Goal: Task Accomplishment & Management: Complete application form

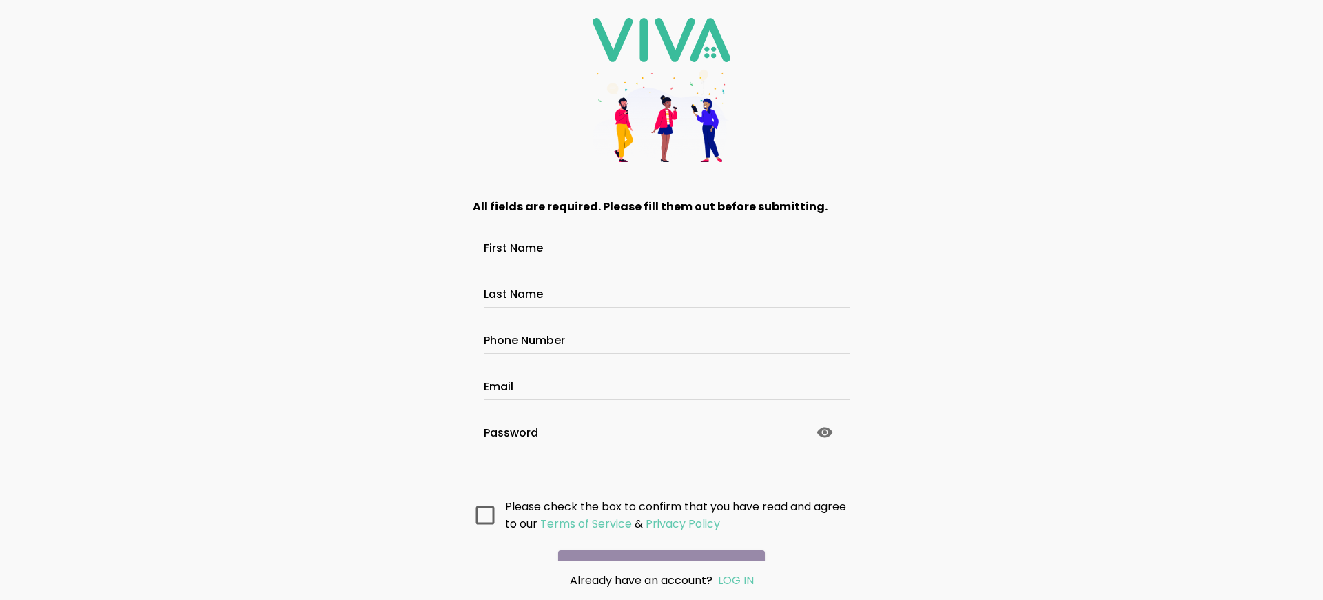
click at [656, 541] on main "All fields are required. Please fill them out before submitting. First Name Las…" at bounding box center [662, 370] width 414 height 380
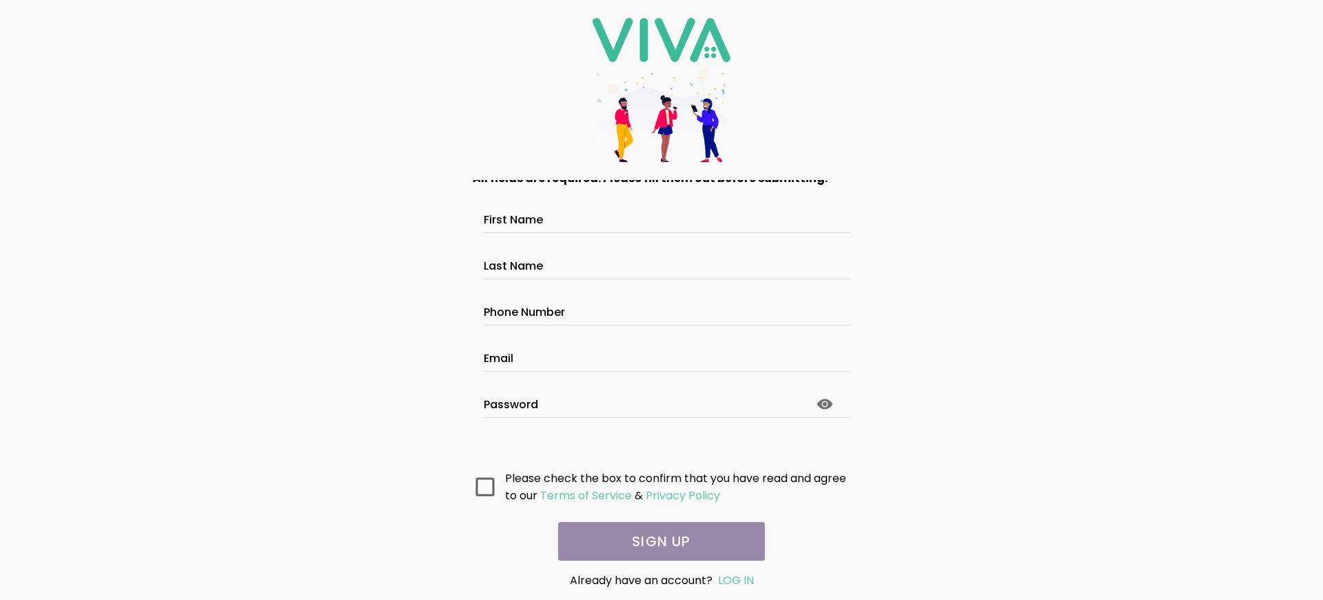
click at [656, 541] on main "All fields are required. Please fill them out before submitting. First Name Las…" at bounding box center [662, 370] width 414 height 380
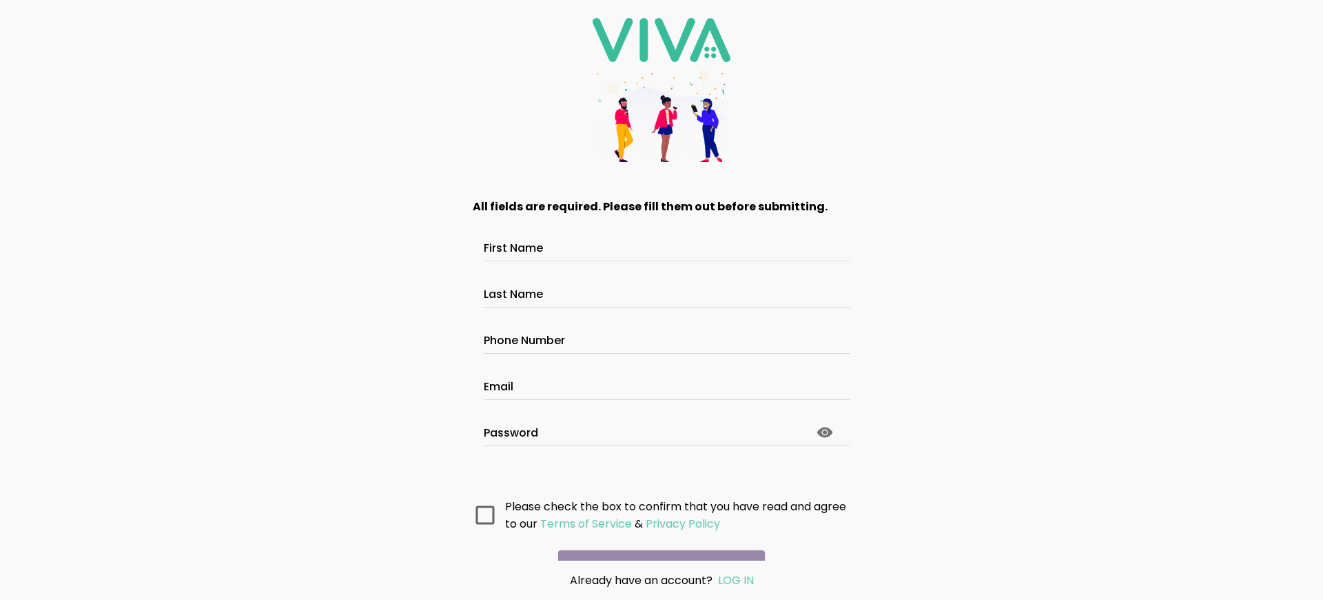
click at [656, 541] on main "All fields are required. Please fill them out before submitting. First Name Las…" at bounding box center [662, 370] width 414 height 380
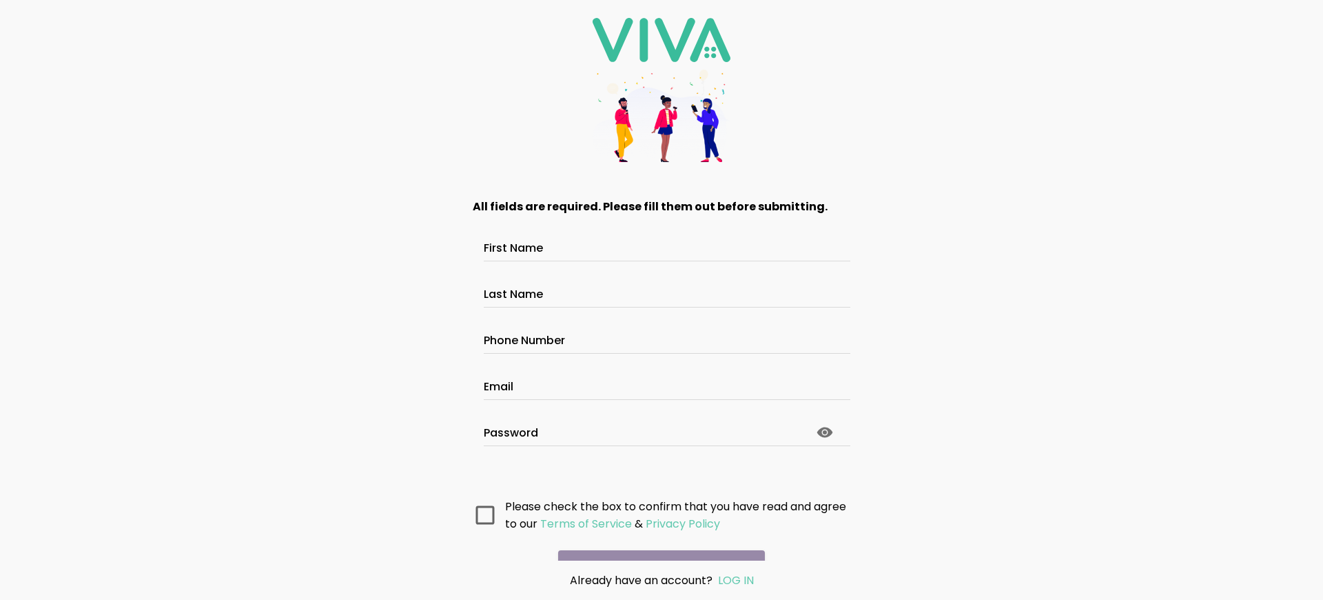
click at [656, 541] on main "All fields are required. Please fill them out before submitting. First Name Las…" at bounding box center [662, 370] width 414 height 380
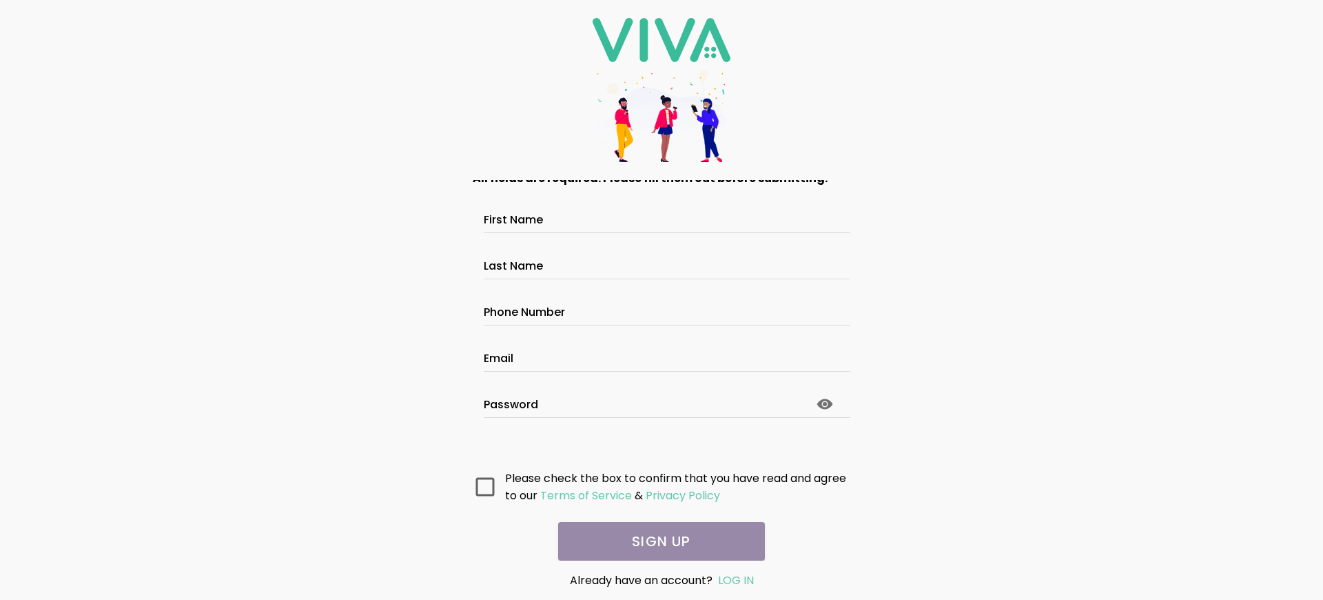
click at [656, 541] on main "All fields are required. Please fill them out before submitting. First Name Las…" at bounding box center [662, 370] width 414 height 380
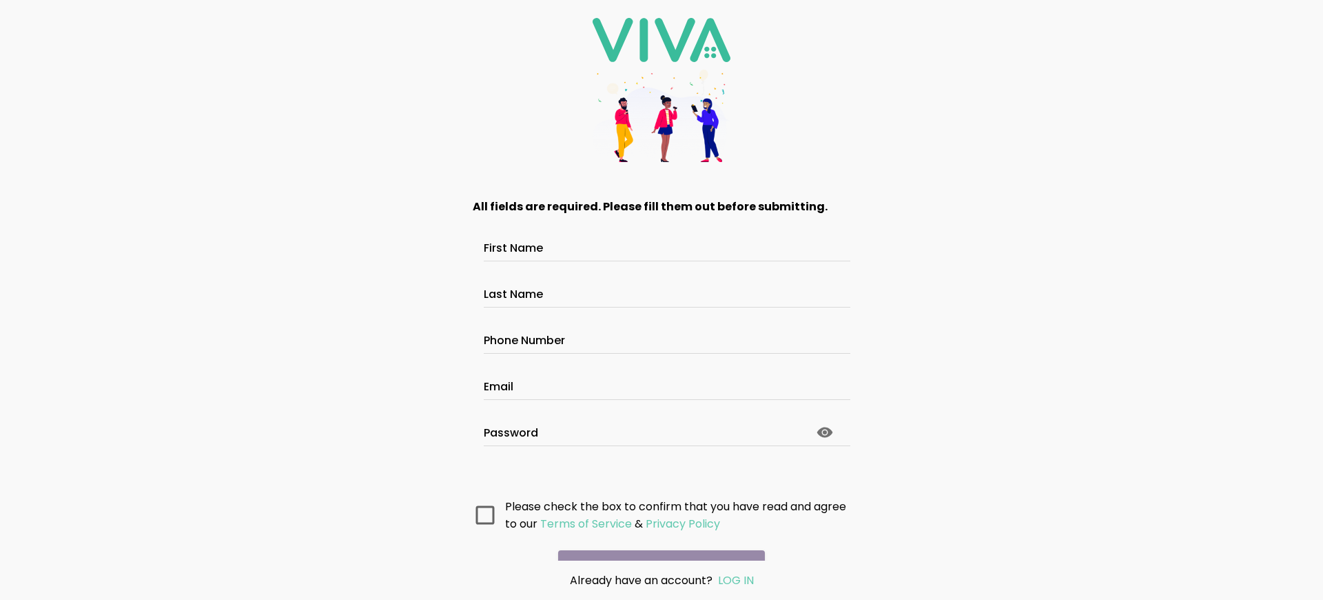
click at [656, 541] on main "All fields are required. Please fill them out before submitting. First Name Las…" at bounding box center [662, 370] width 414 height 380
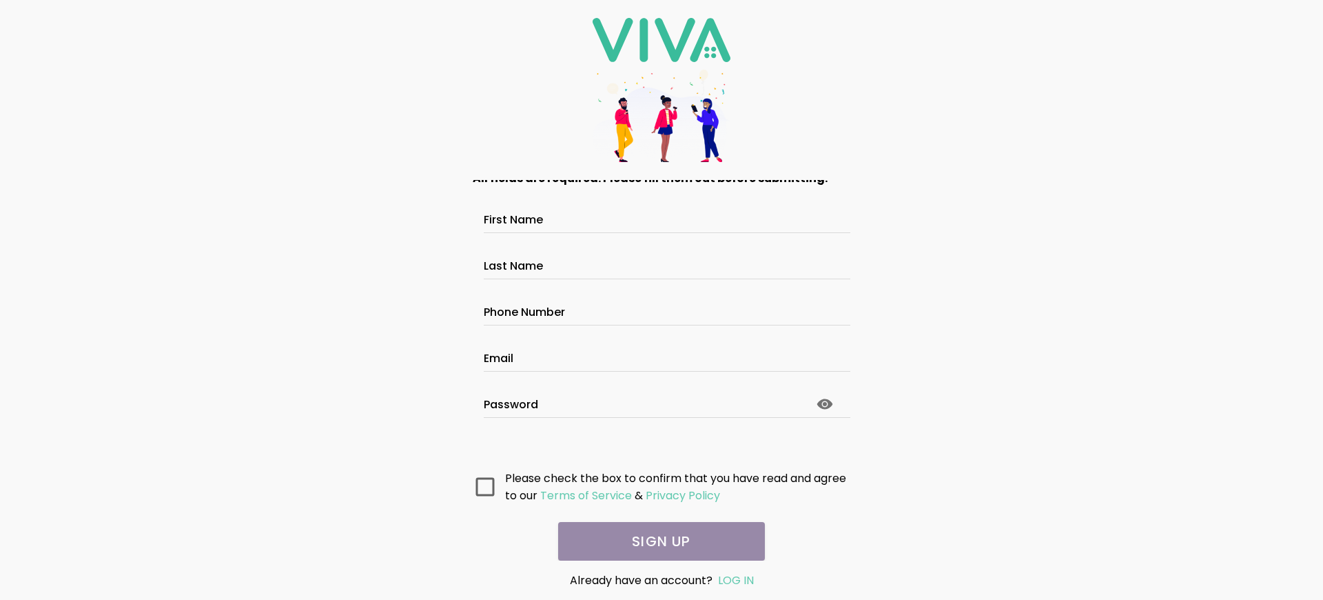
click at [656, 541] on main "All fields are required. Please fill them out before submitting. First Name Las…" at bounding box center [662, 370] width 414 height 380
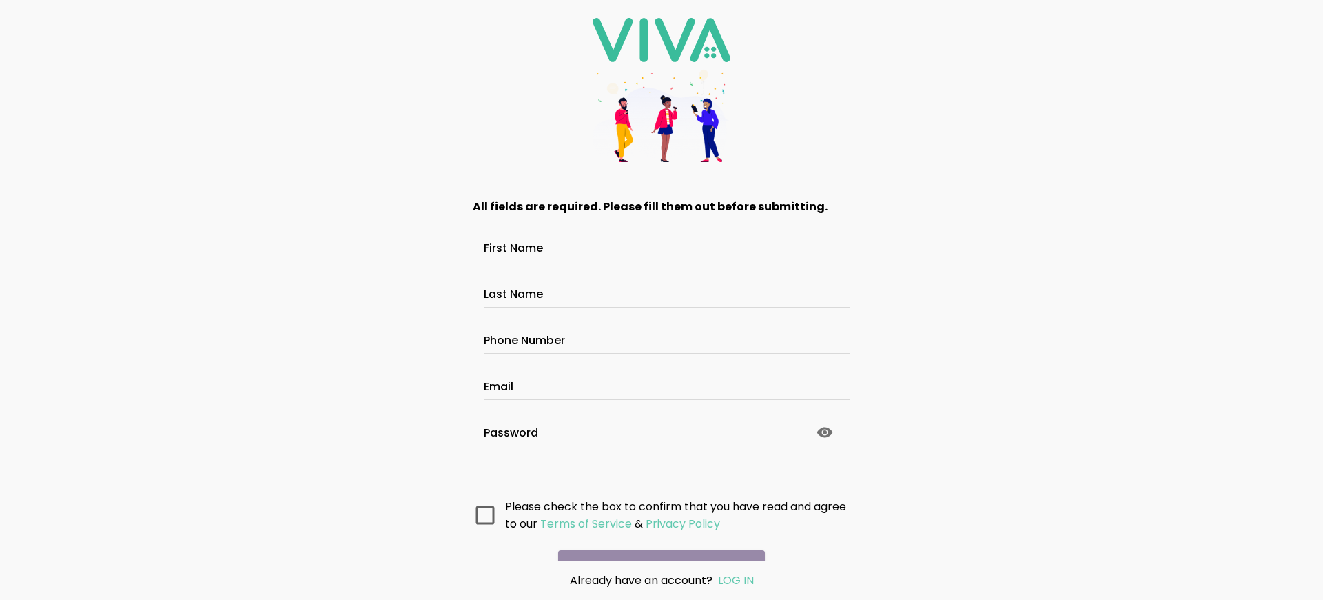
click at [656, 541] on main "All fields are required. Please fill them out before submitting. First Name Las…" at bounding box center [662, 370] width 414 height 380
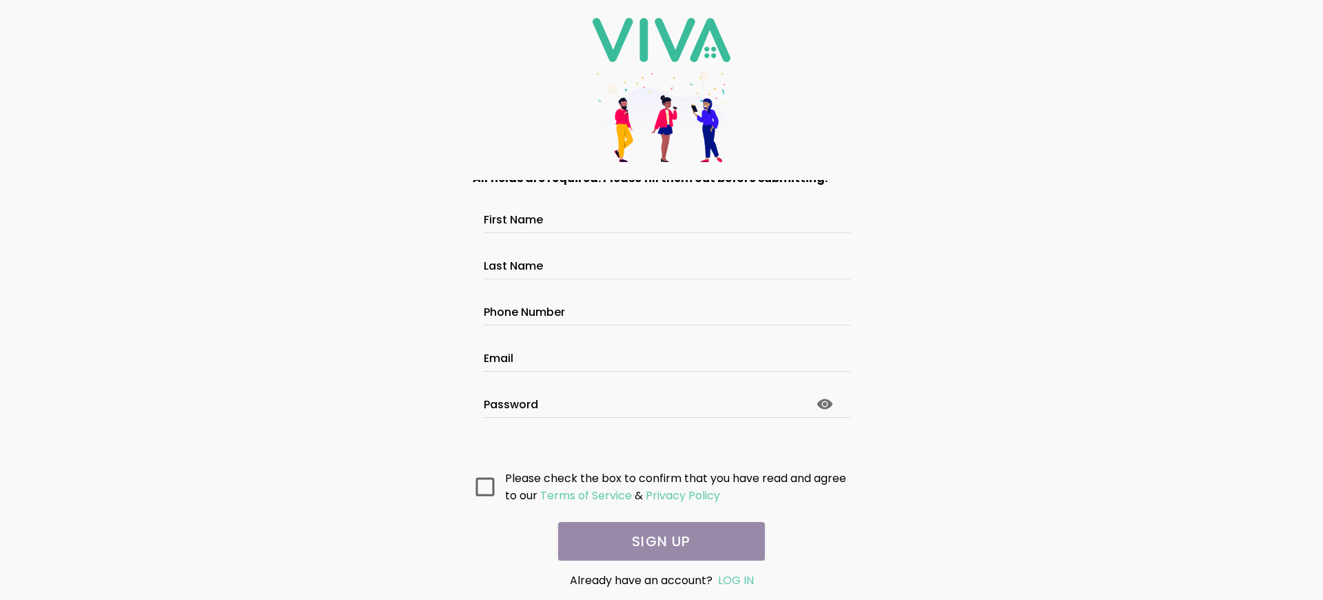
click at [656, 541] on main "All fields are required. Please fill them out before submitting. First Name Las…" at bounding box center [662, 370] width 414 height 380
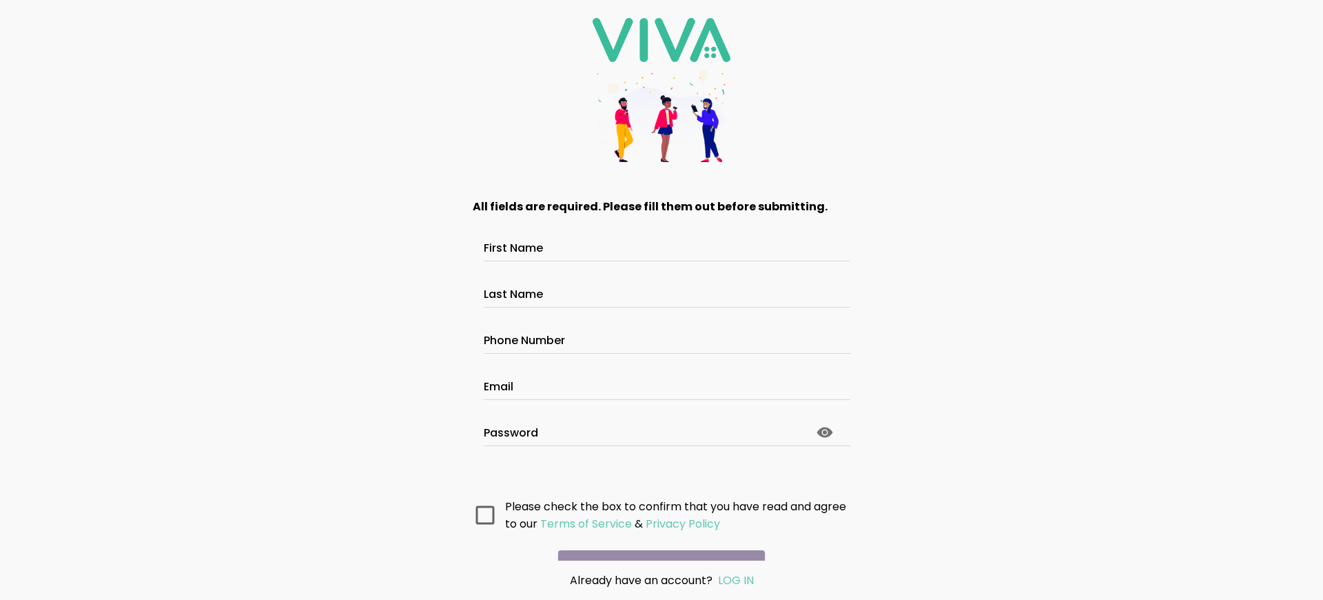
scroll to position [73, 0]
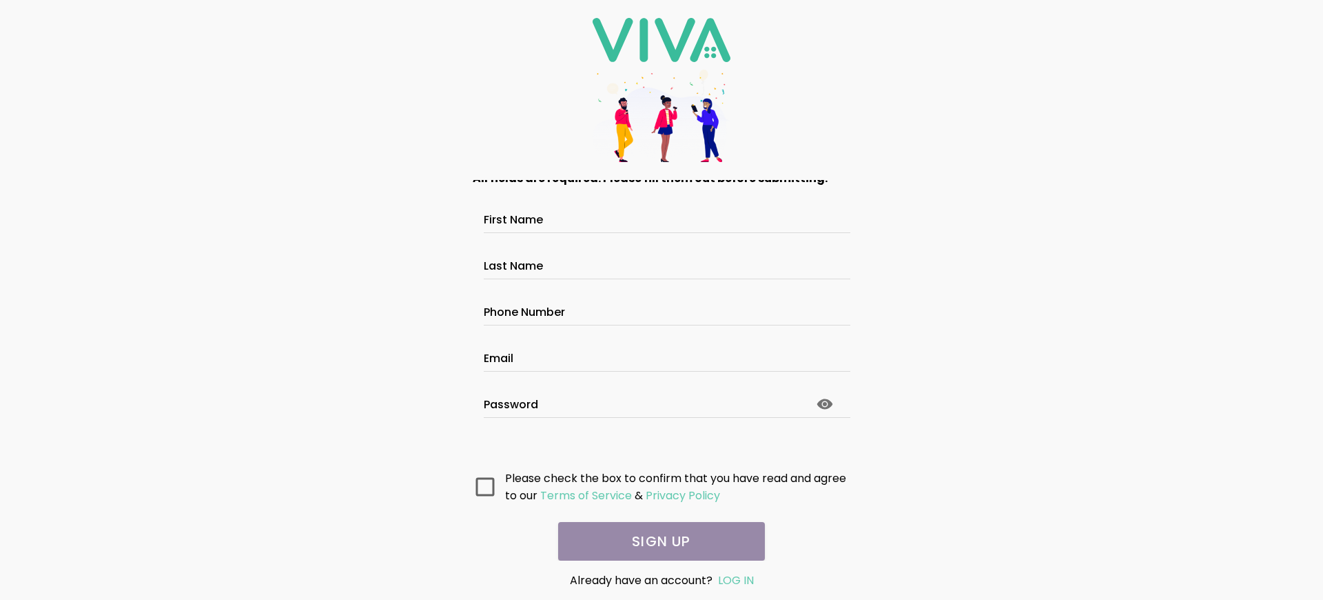
click at [656, 541] on main "All fields are required. Please fill them out before submitting. First Name Las…" at bounding box center [662, 370] width 414 height 380
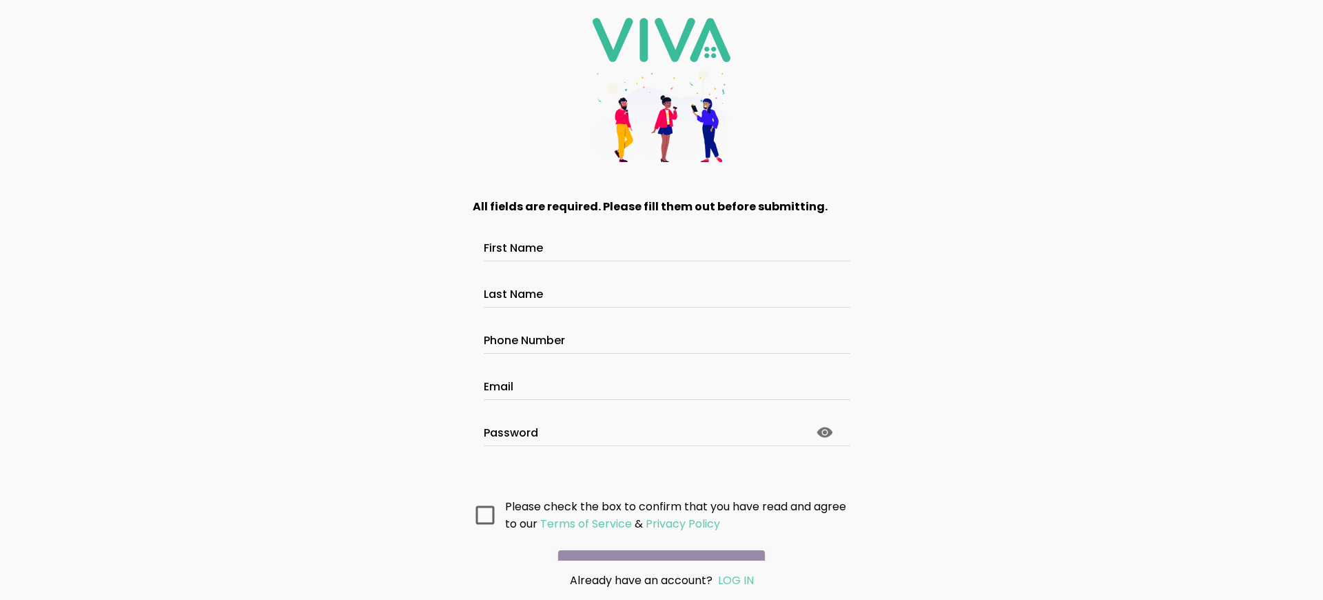
click at [656, 541] on main "All fields are required. Please fill them out before submitting. First Name Las…" at bounding box center [662, 370] width 414 height 380
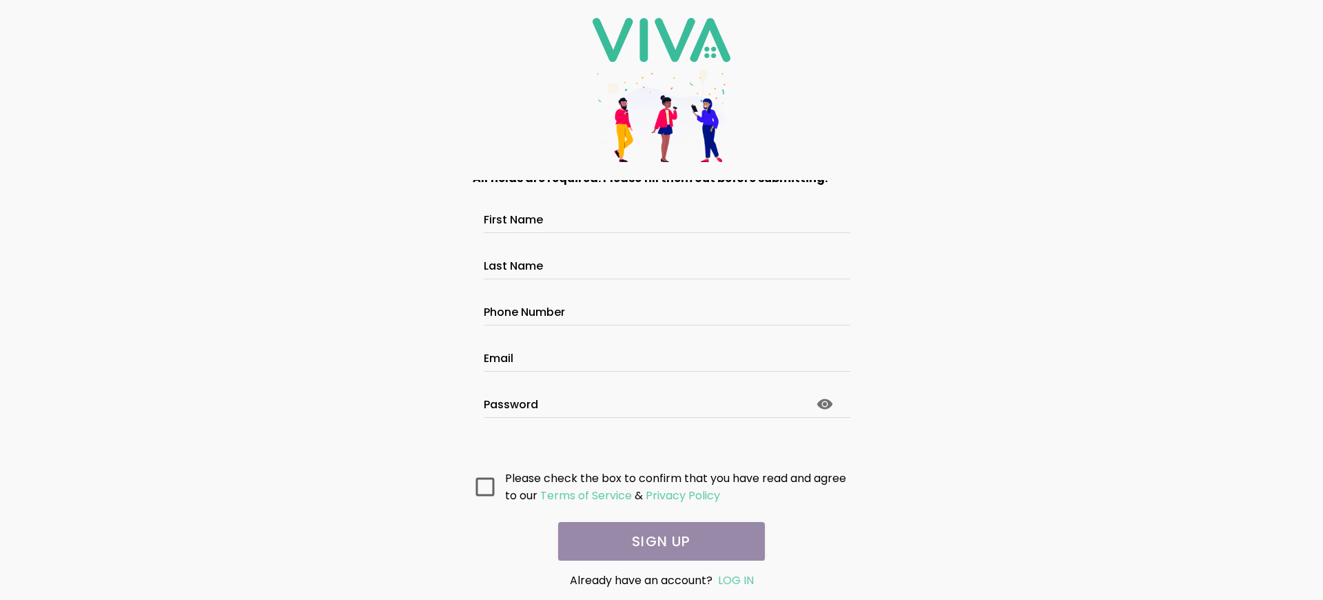
click at [656, 541] on main "All fields are required. Please fill them out before submitting. First Name Las…" at bounding box center [662, 370] width 414 height 380
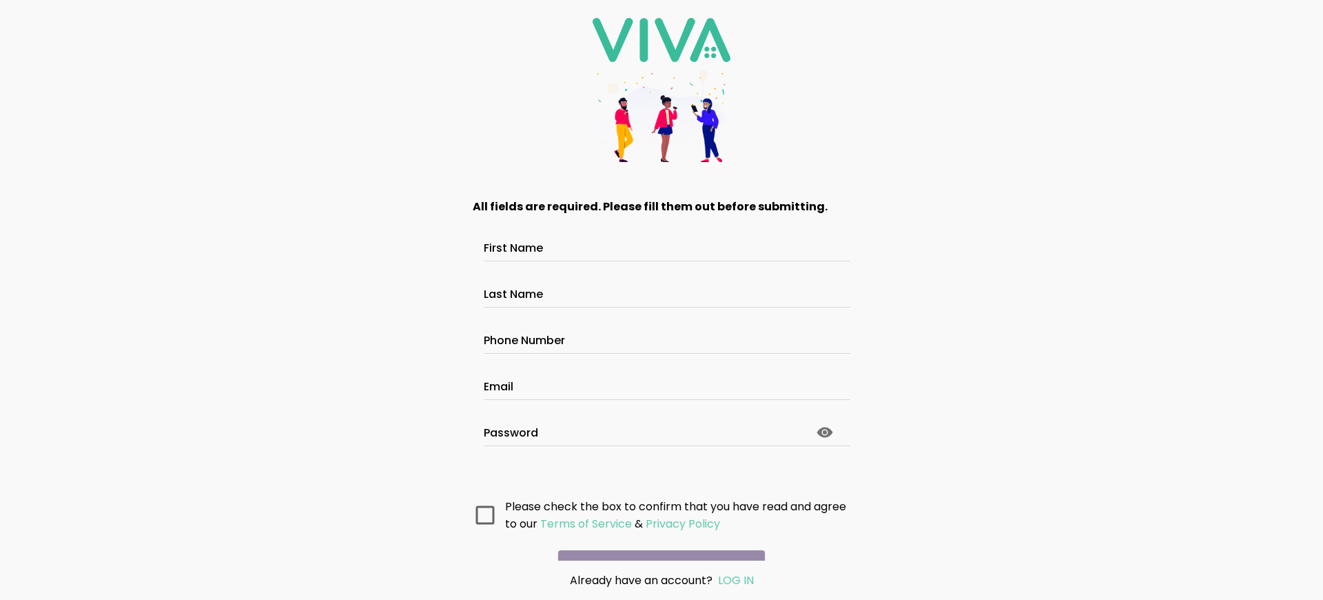
scroll to position [73, 0]
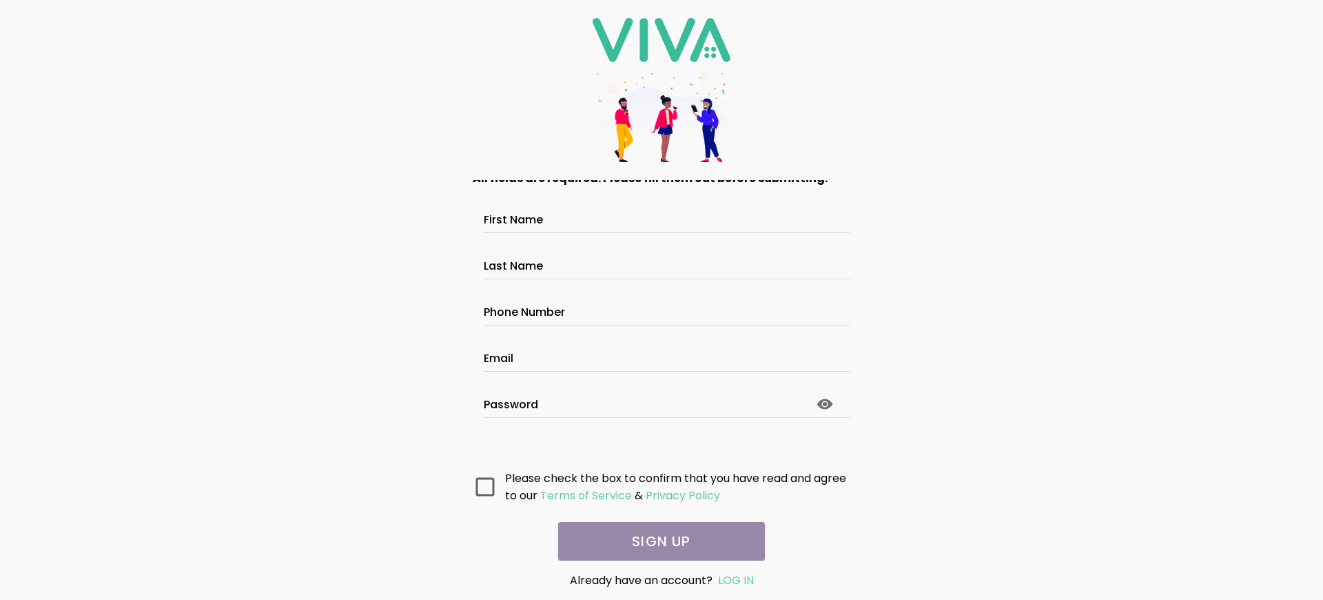
click at [656, 541] on main "All fields are required. Please fill them out before submitting. First Name Las…" at bounding box center [662, 370] width 414 height 380
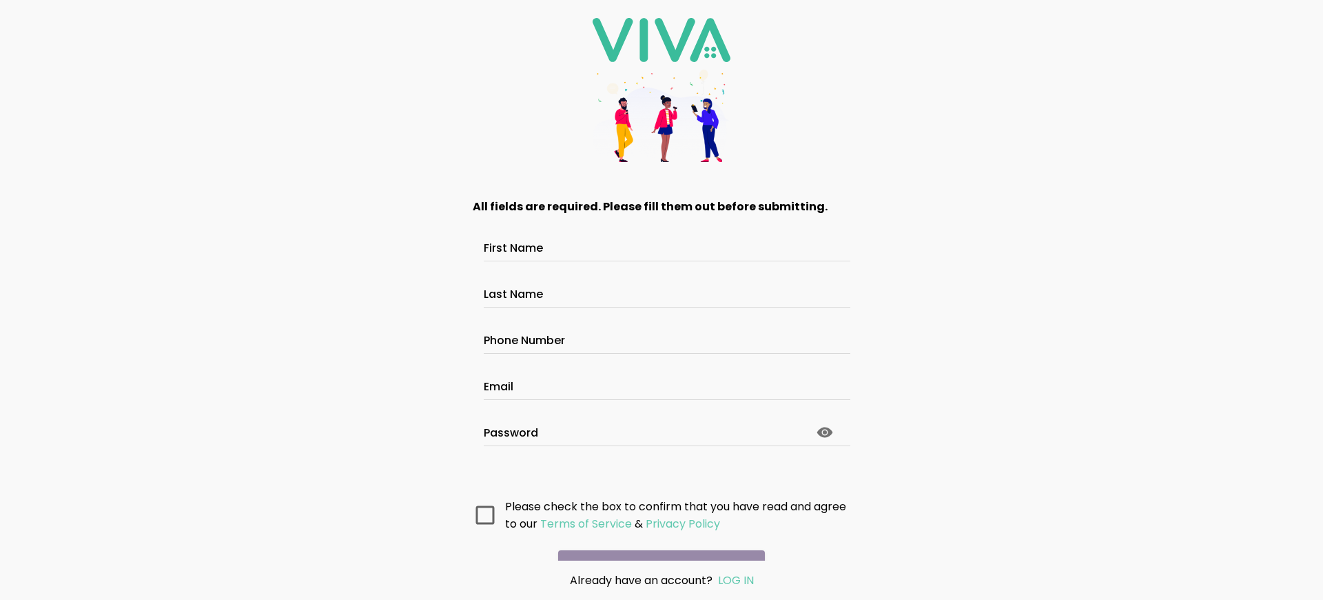
scroll to position [73, 0]
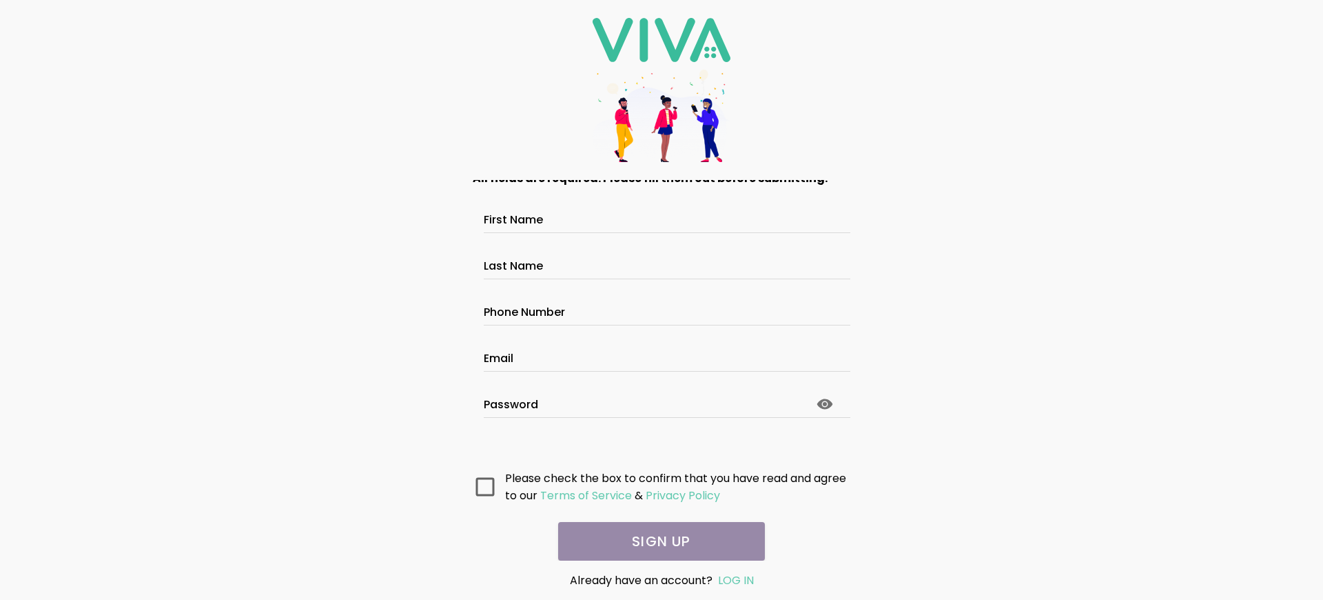
click at [656, 541] on main "All fields are required. Please fill them out before submitting. First Name Las…" at bounding box center [662, 370] width 414 height 380
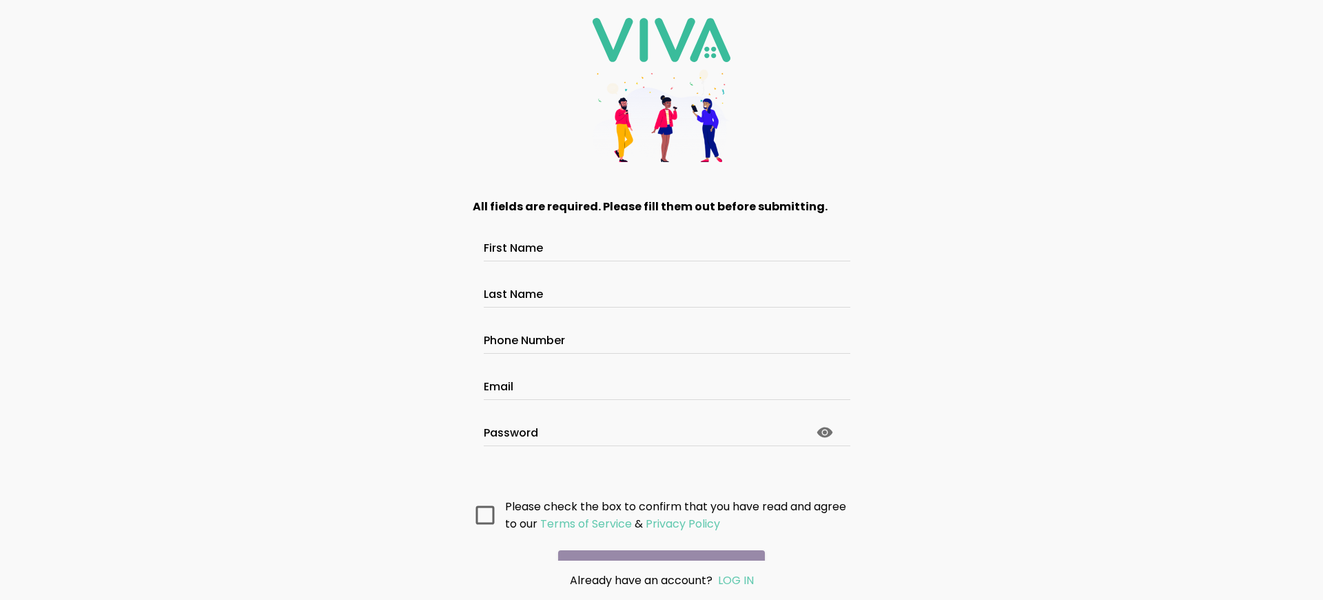
scroll to position [73, 0]
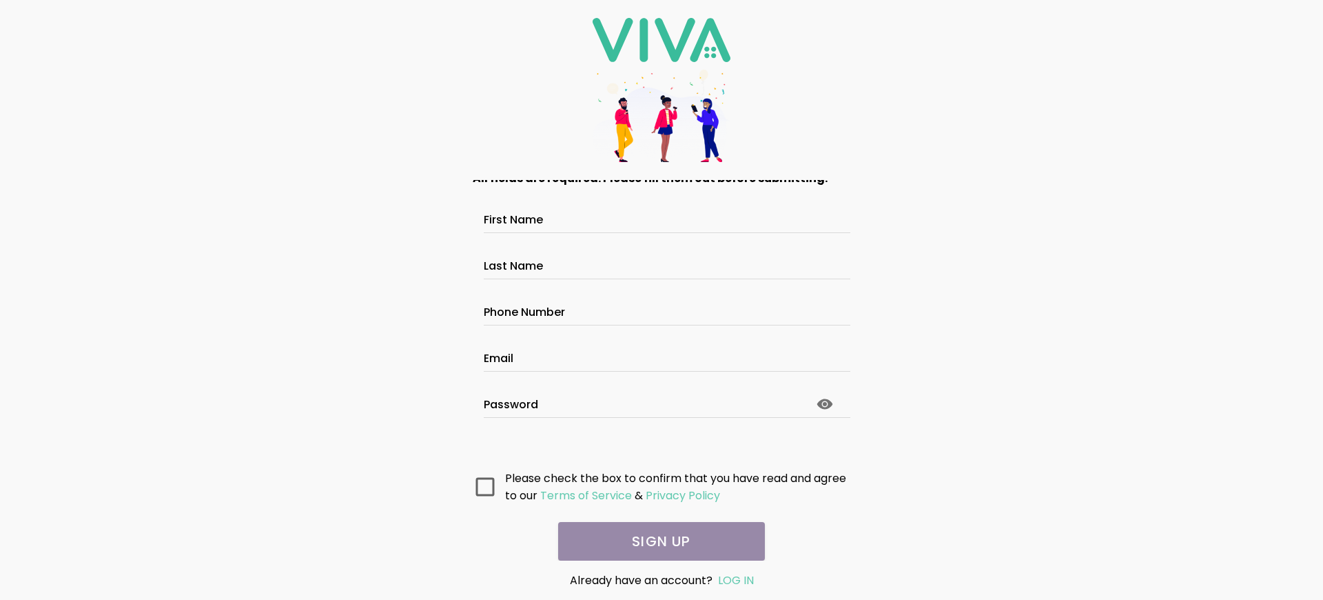
click at [656, 541] on main "All fields are required. Please fill them out before submitting. First Name Las…" at bounding box center [662, 370] width 414 height 380
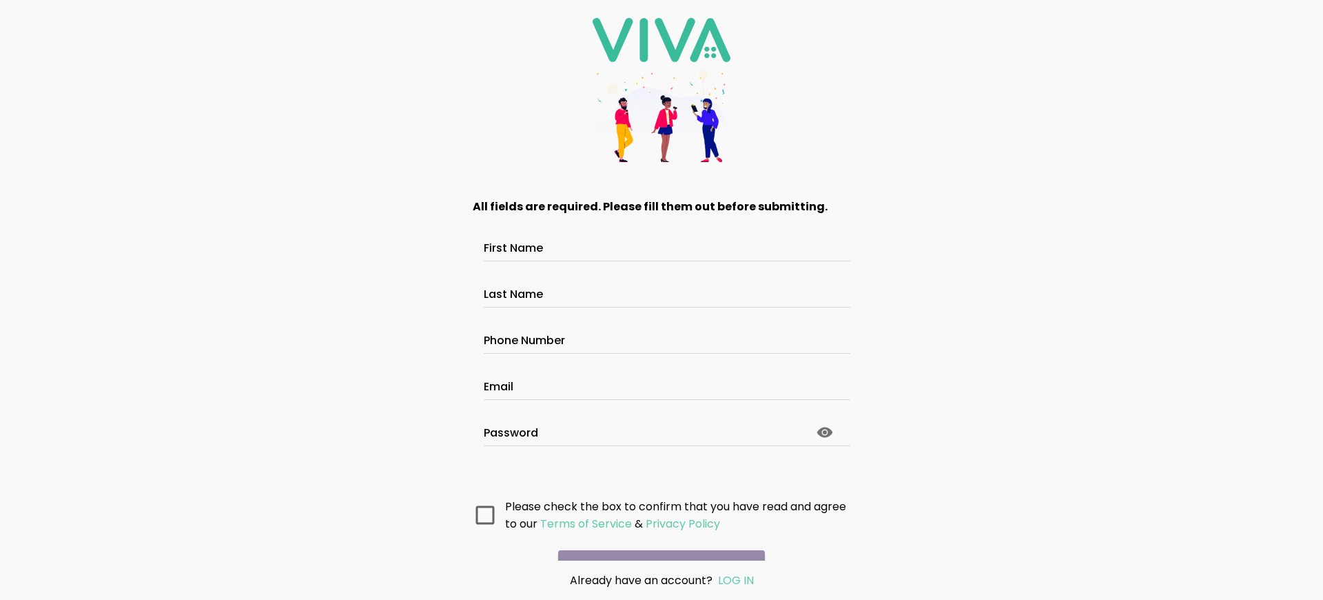
scroll to position [73, 0]
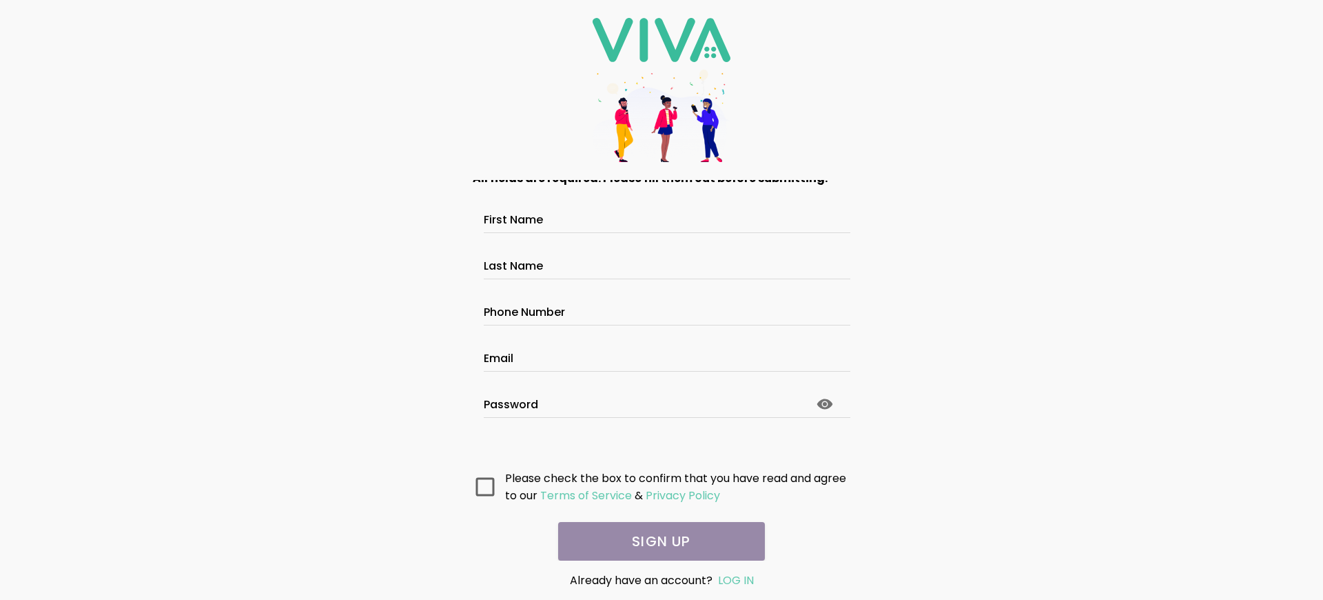
click at [656, 541] on main "All fields are required. Please fill them out before submitting. First Name Las…" at bounding box center [662, 370] width 414 height 380
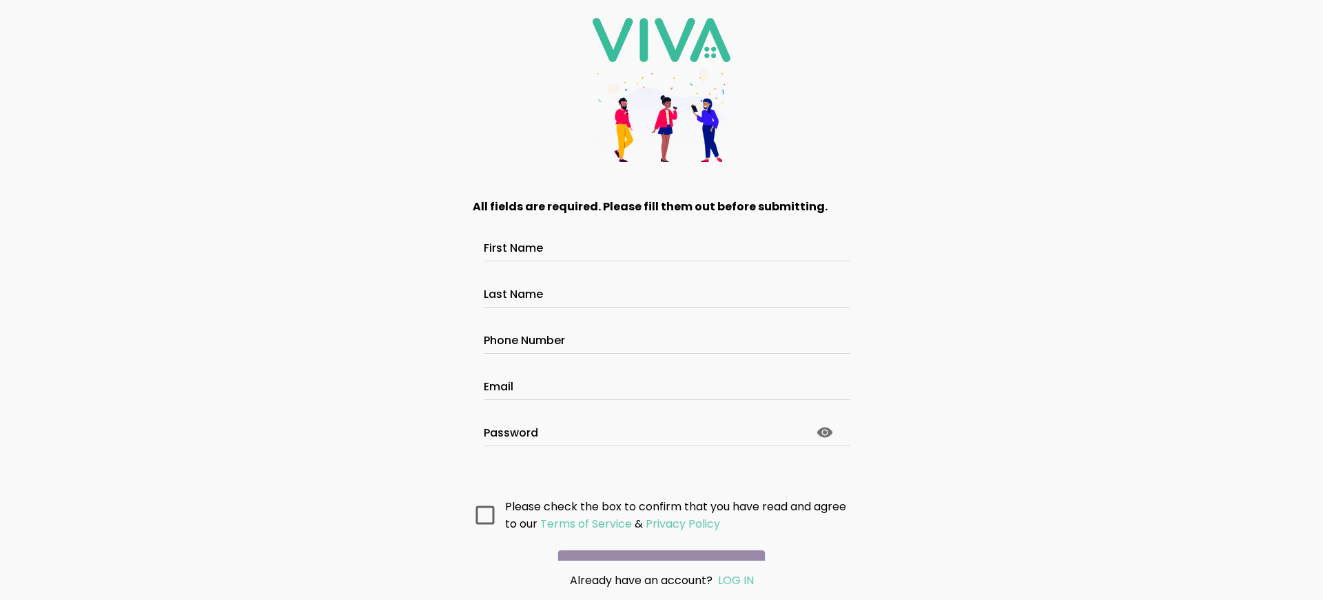
scroll to position [73, 0]
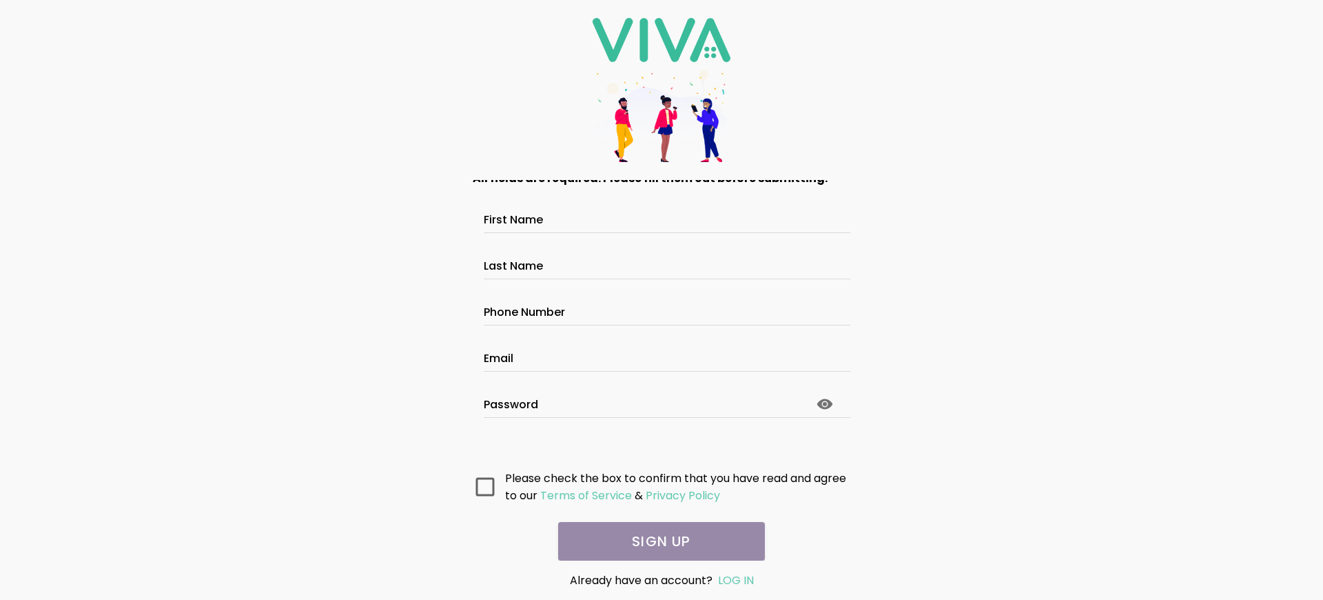
click at [656, 541] on main "All fields are required. Please fill them out before submitting. First Name Las…" at bounding box center [662, 370] width 414 height 380
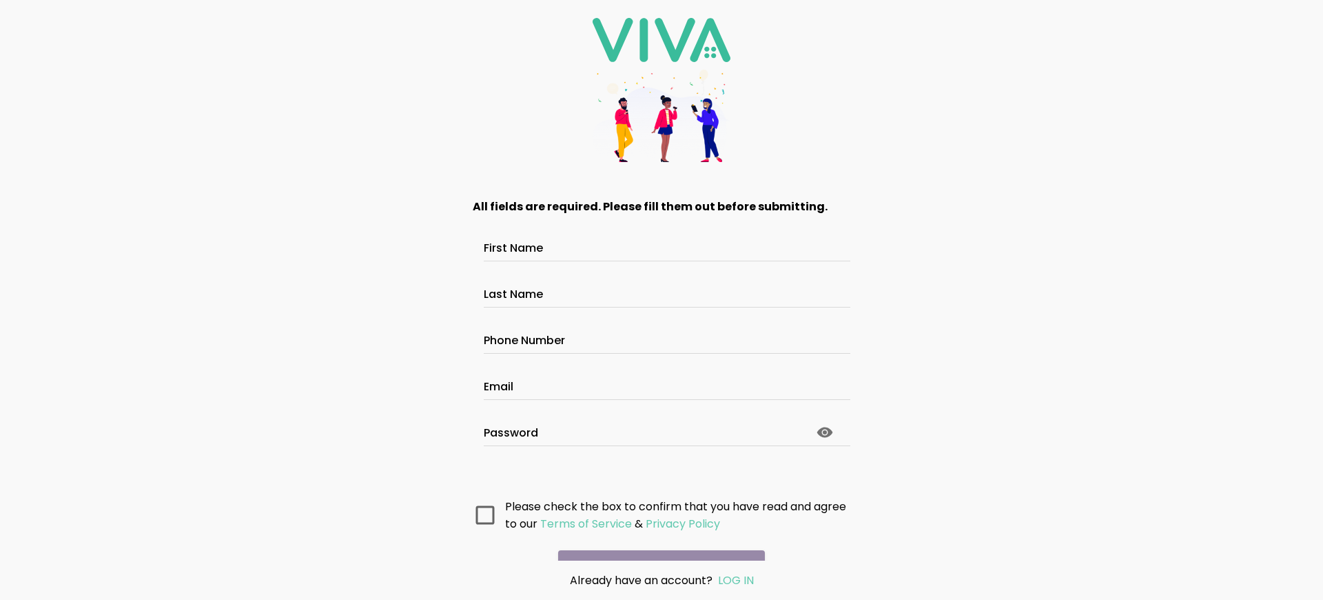
scroll to position [73, 0]
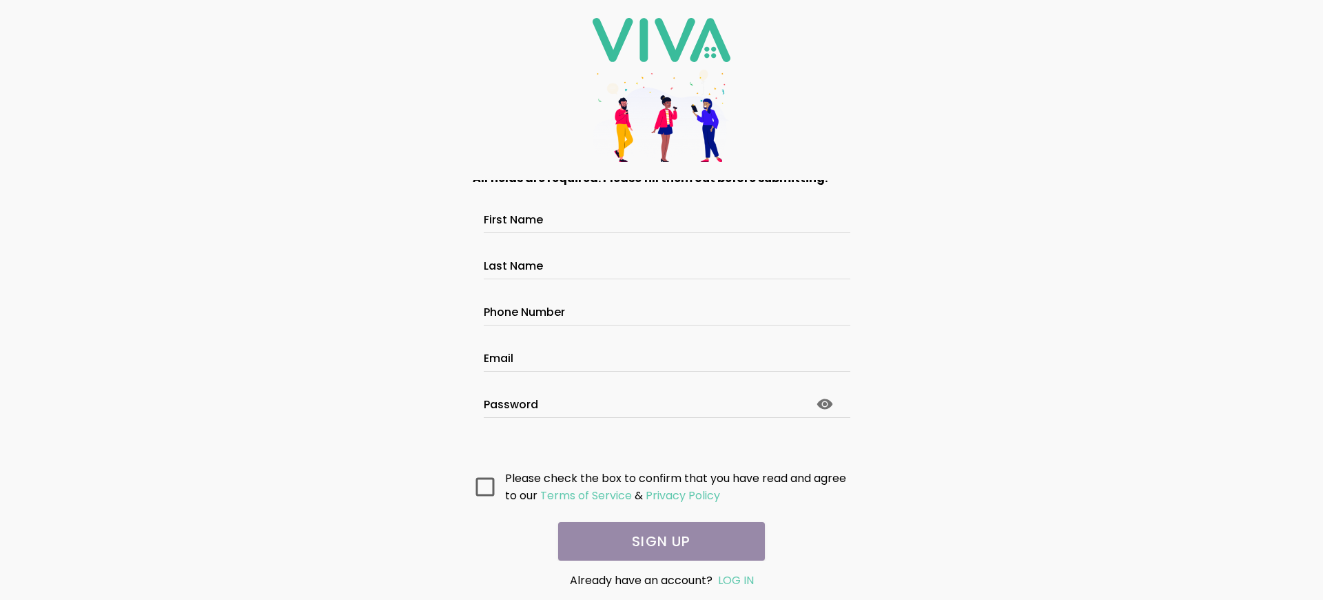
click at [656, 541] on main "All fields are required. Please fill them out before submitting. First Name Las…" at bounding box center [662, 370] width 414 height 380
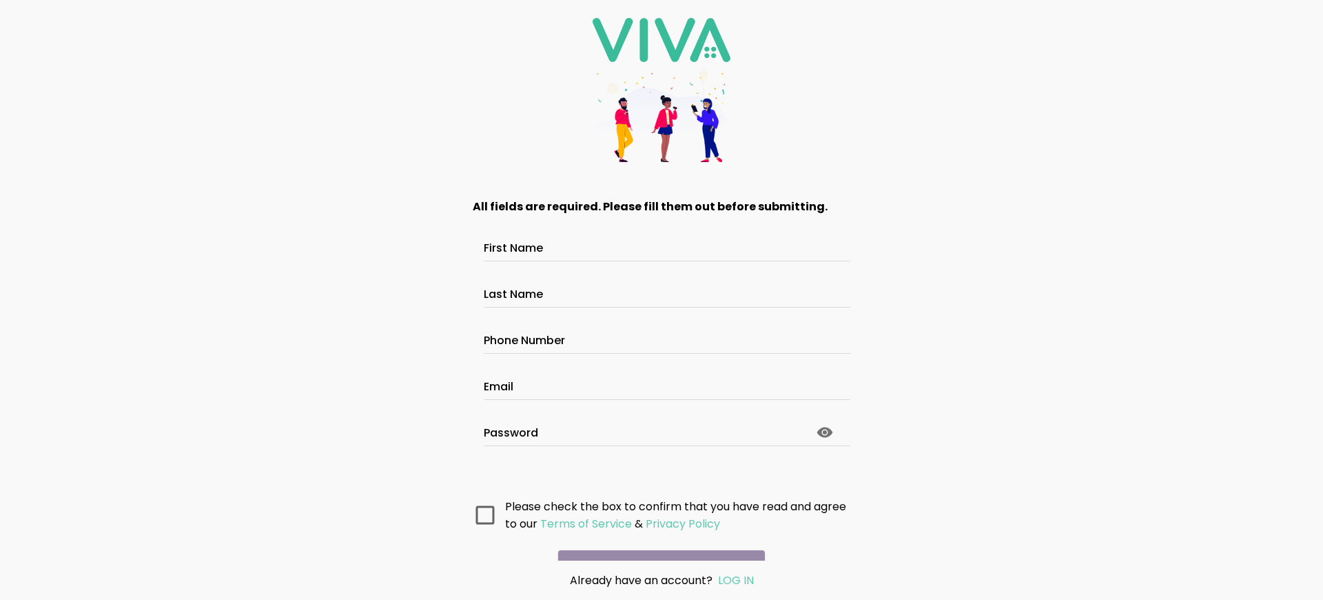
scroll to position [73, 0]
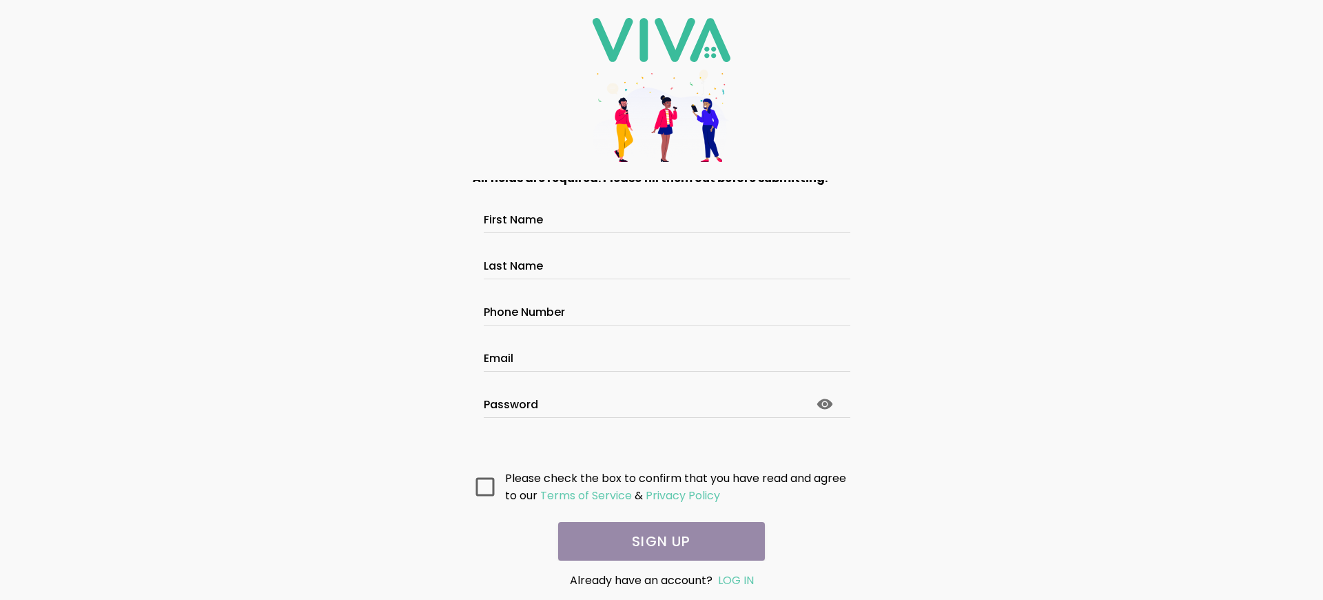
click at [656, 541] on main "All fields are required. Please fill them out before submitting. First Name Las…" at bounding box center [662, 370] width 414 height 380
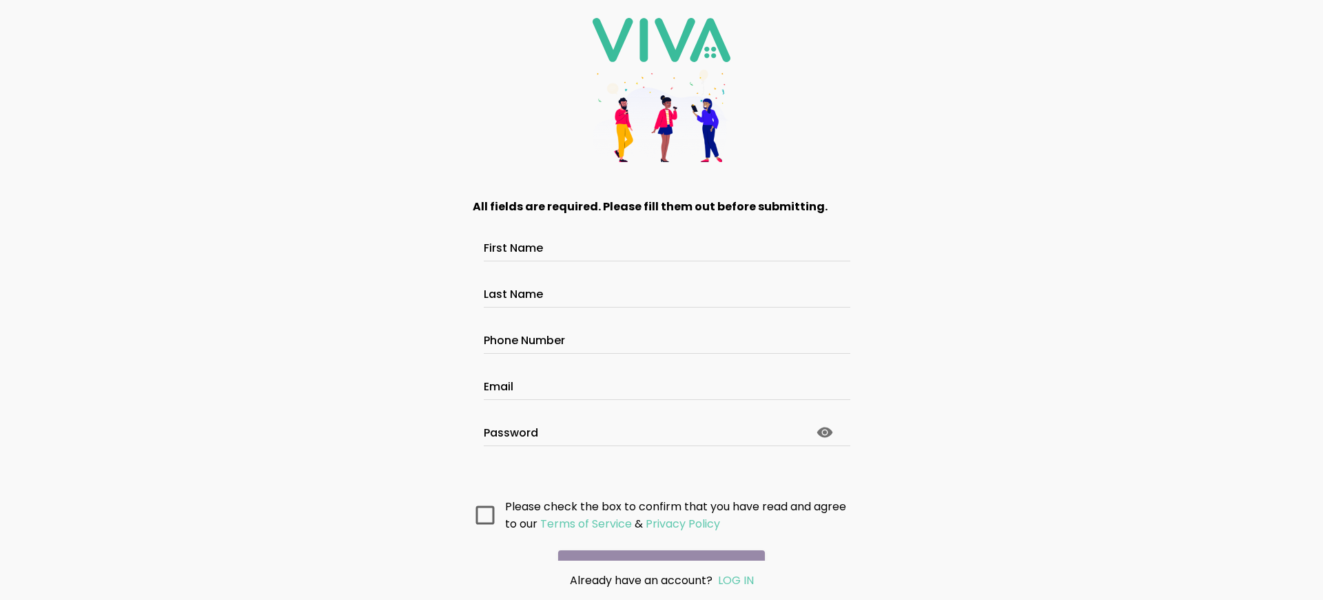
scroll to position [73, 0]
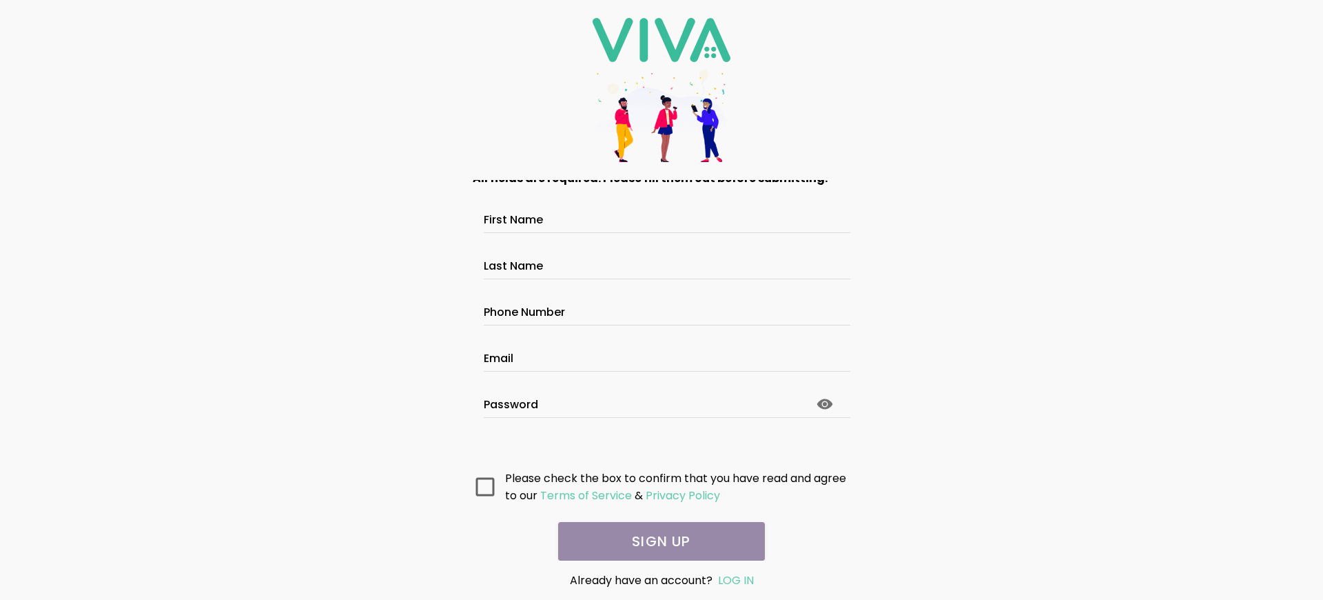
click at [656, 541] on main "All fields are required. Please fill them out before submitting. First Name Las…" at bounding box center [662, 370] width 414 height 380
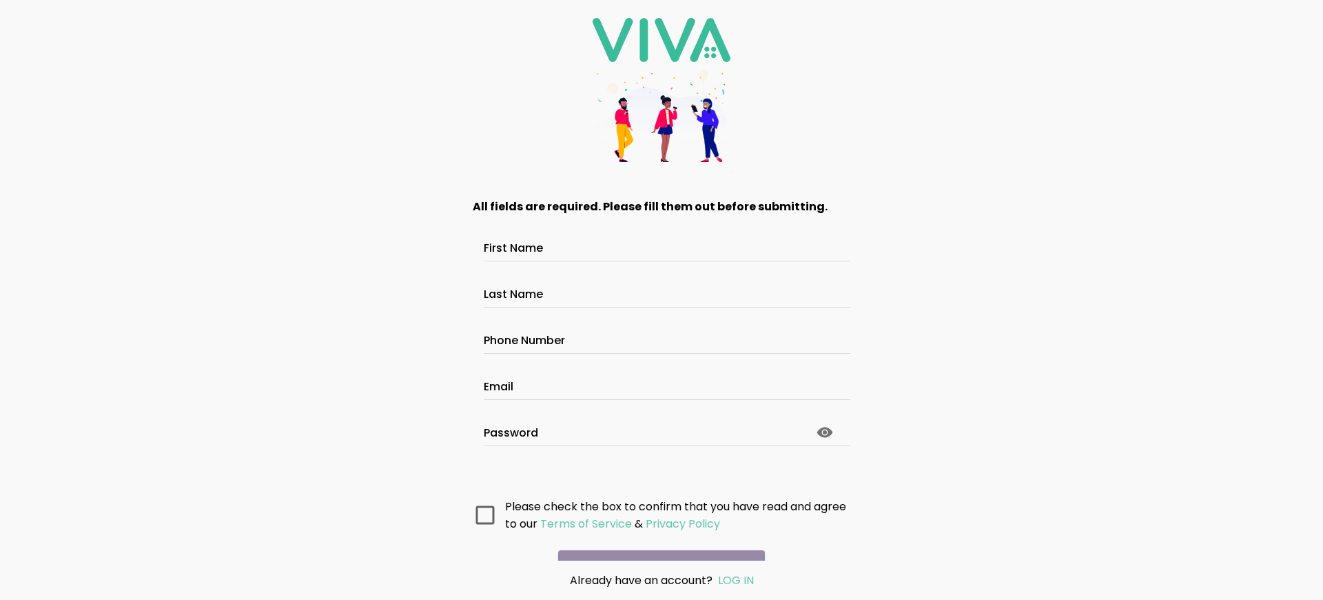
scroll to position [73, 0]
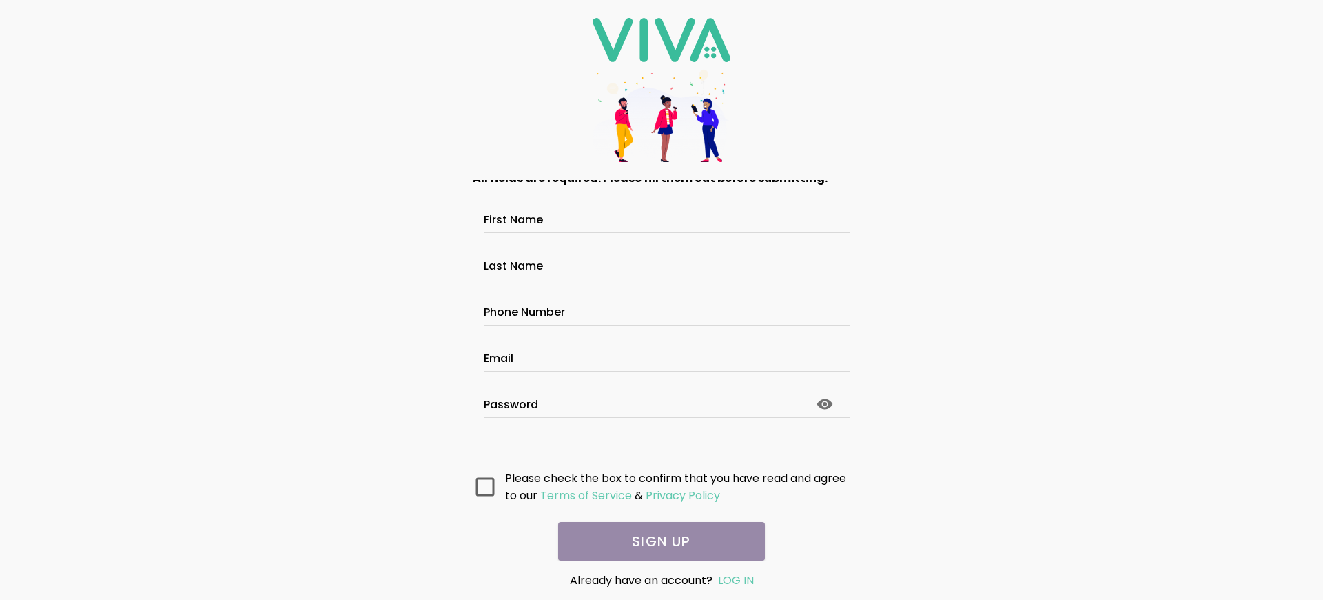
click at [656, 541] on main "All fields are required. Please fill them out before submitting. First Name Las…" at bounding box center [662, 370] width 414 height 380
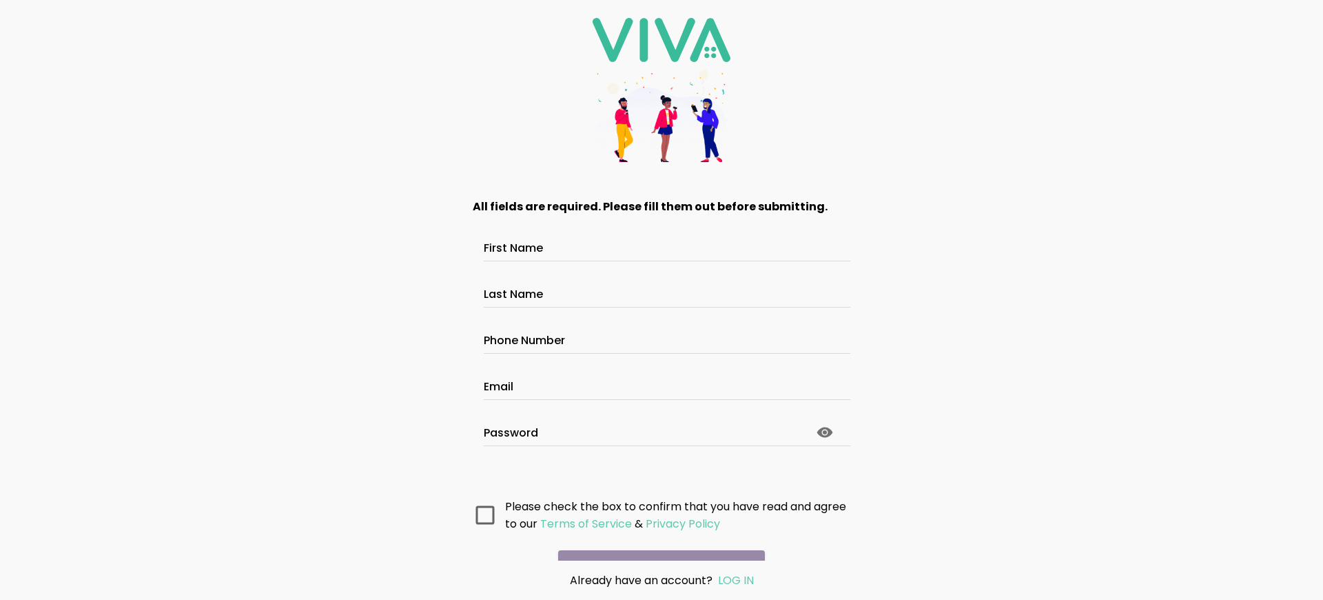
scroll to position [73, 0]
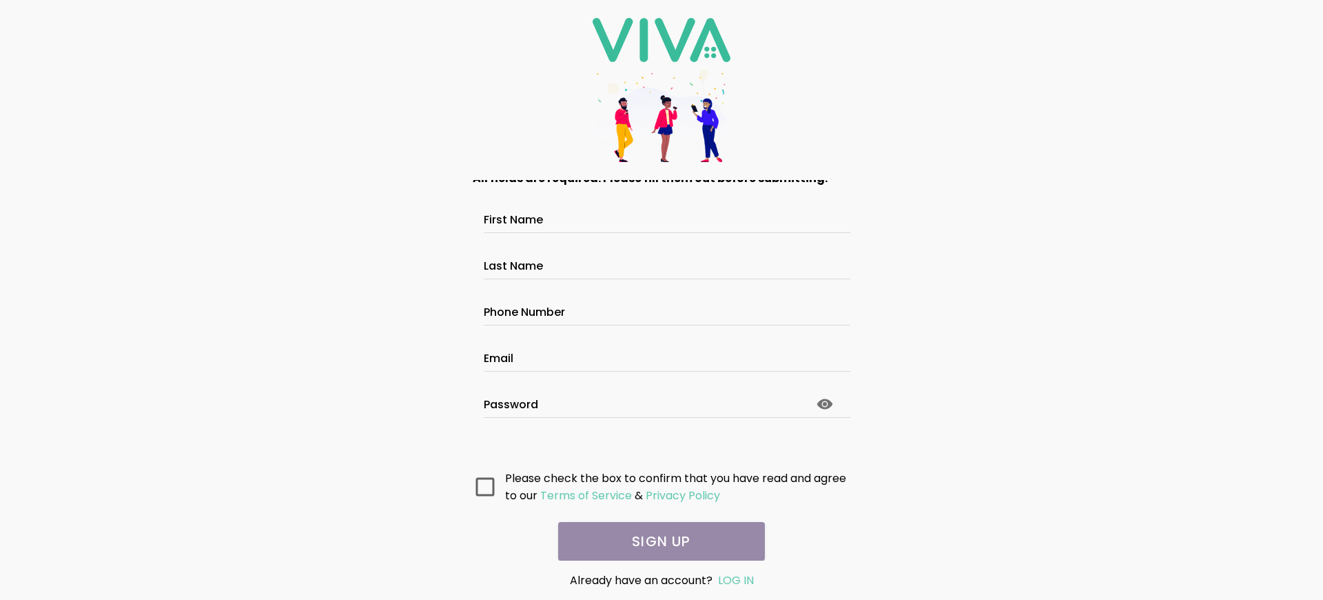
click at [656, 541] on main "All fields are required. Please fill them out before submitting. First Name Las…" at bounding box center [662, 370] width 414 height 380
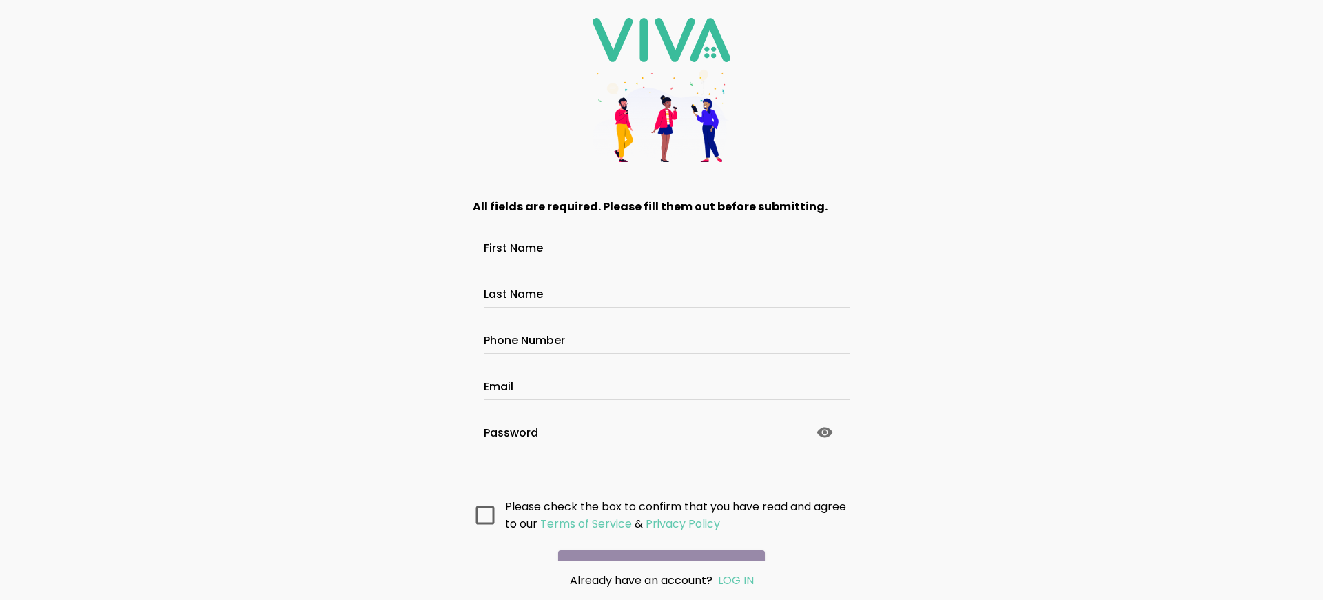
scroll to position [73, 0]
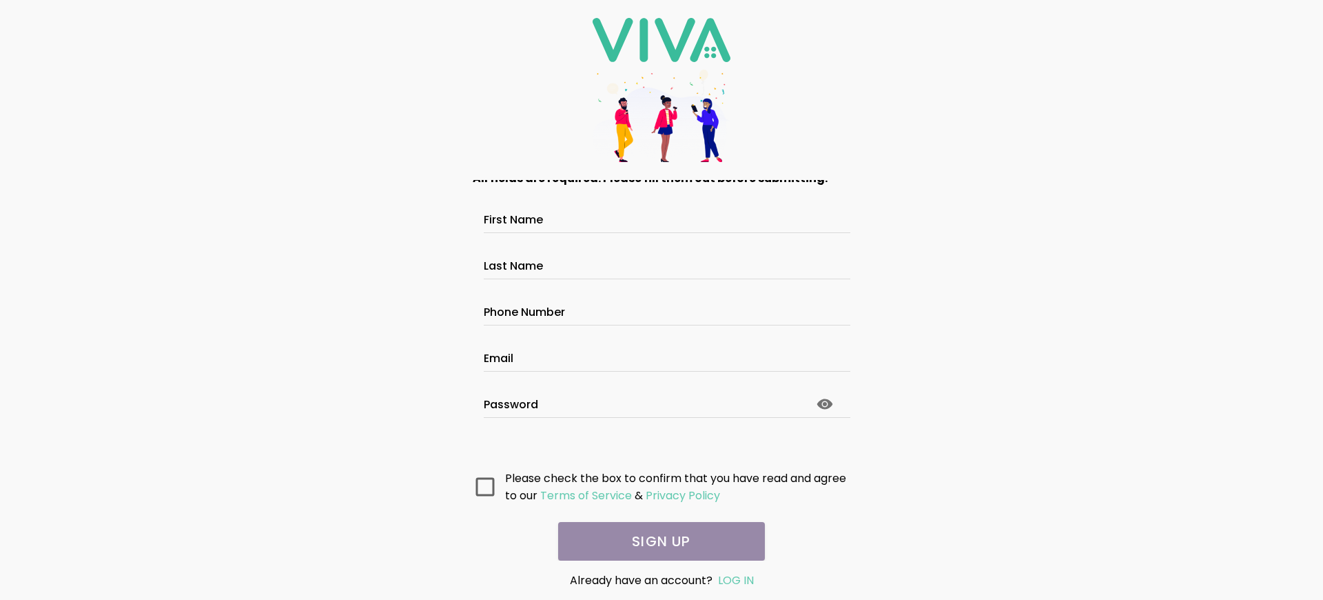
click at [656, 541] on main "All fields are required. Please fill them out before submitting. First Name Las…" at bounding box center [662, 370] width 414 height 380
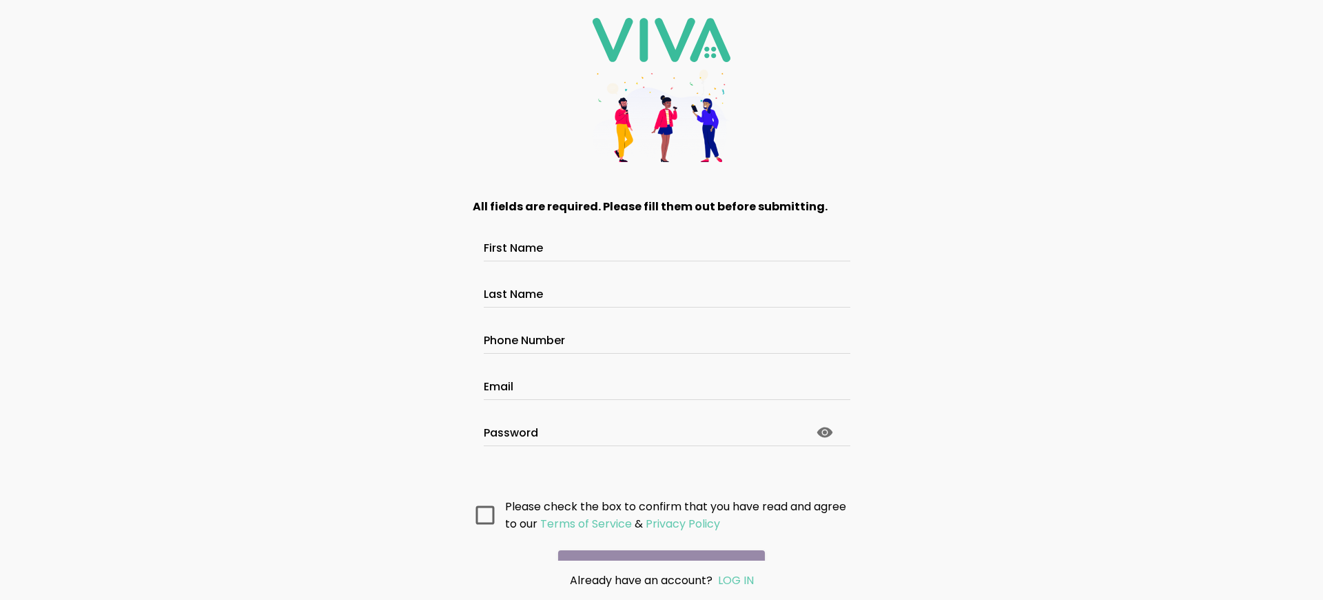
scroll to position [73, 0]
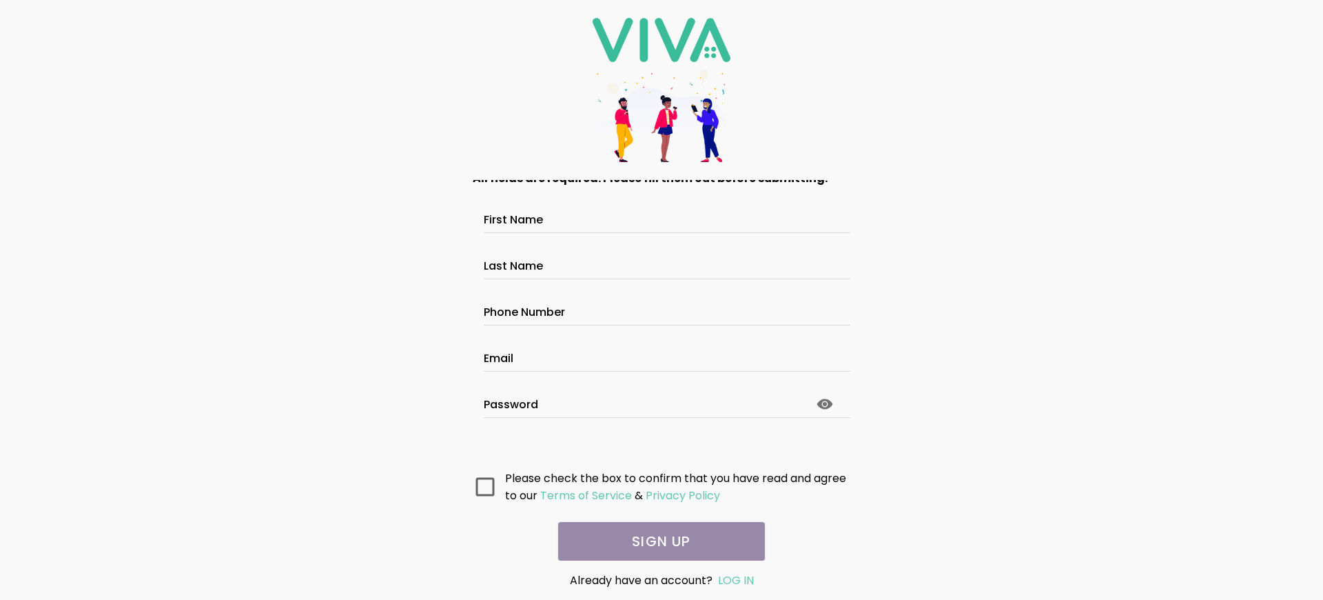
click at [656, 541] on main "All fields are required. Please fill them out before submitting. First Name Las…" at bounding box center [662, 370] width 414 height 380
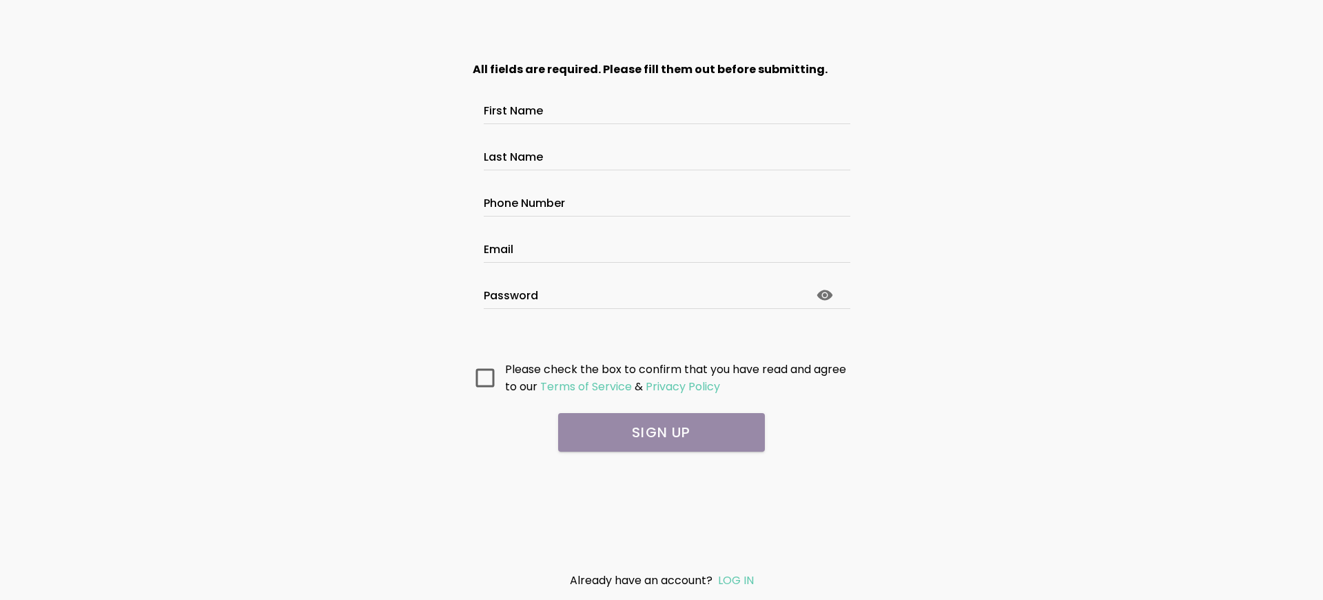
click at [662, 467] on main "All fields are required. Please fill them out before submitting. First Name Las…" at bounding box center [662, 302] width 414 height 518
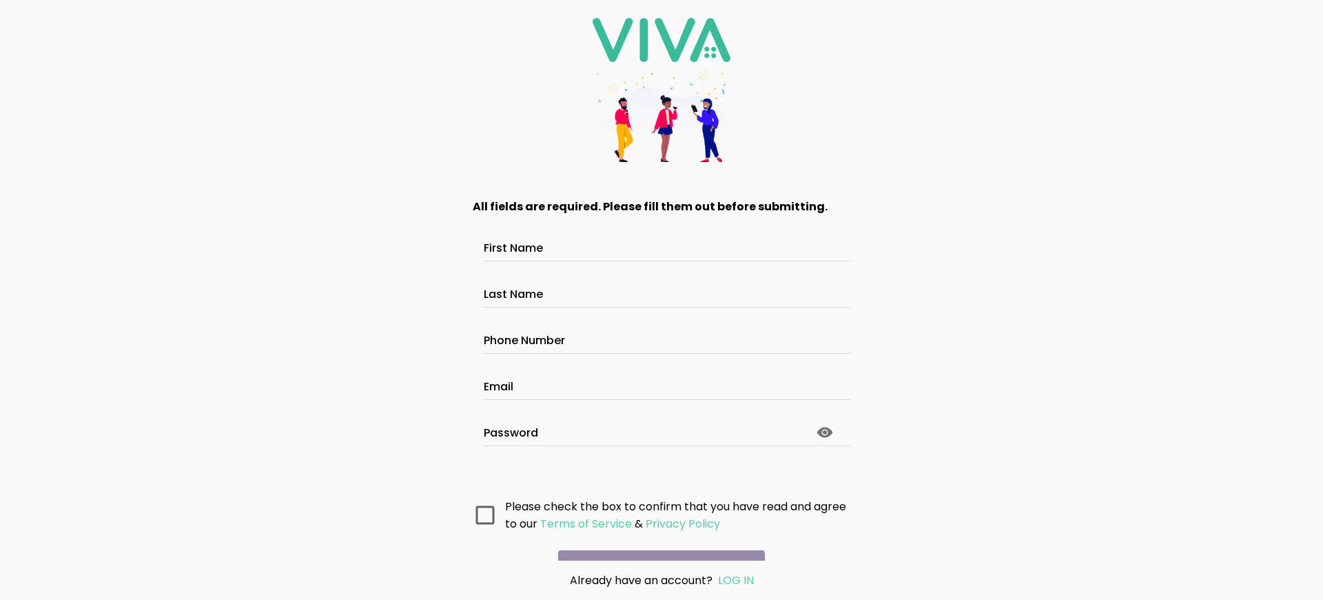
click at [656, 541] on main "All fields are required. Please fill them out before submitting. First Name Las…" at bounding box center [662, 370] width 414 height 380
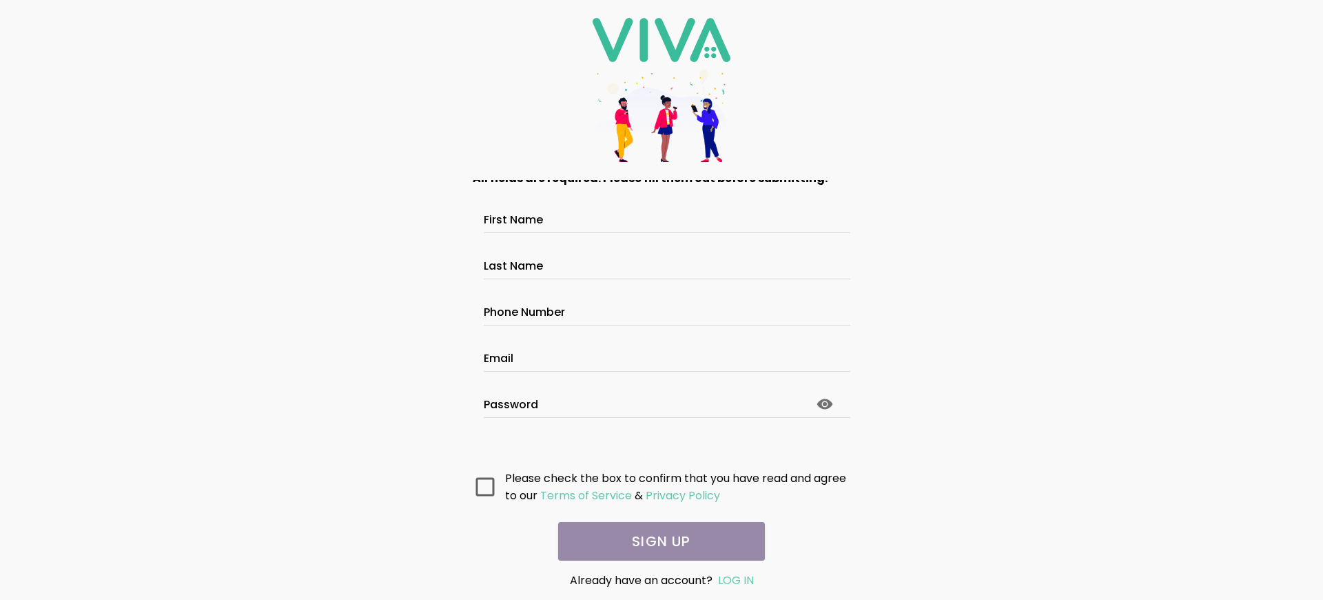
click at [656, 541] on main "All fields are required. Please fill them out before submitting. First Name Las…" at bounding box center [662, 370] width 414 height 380
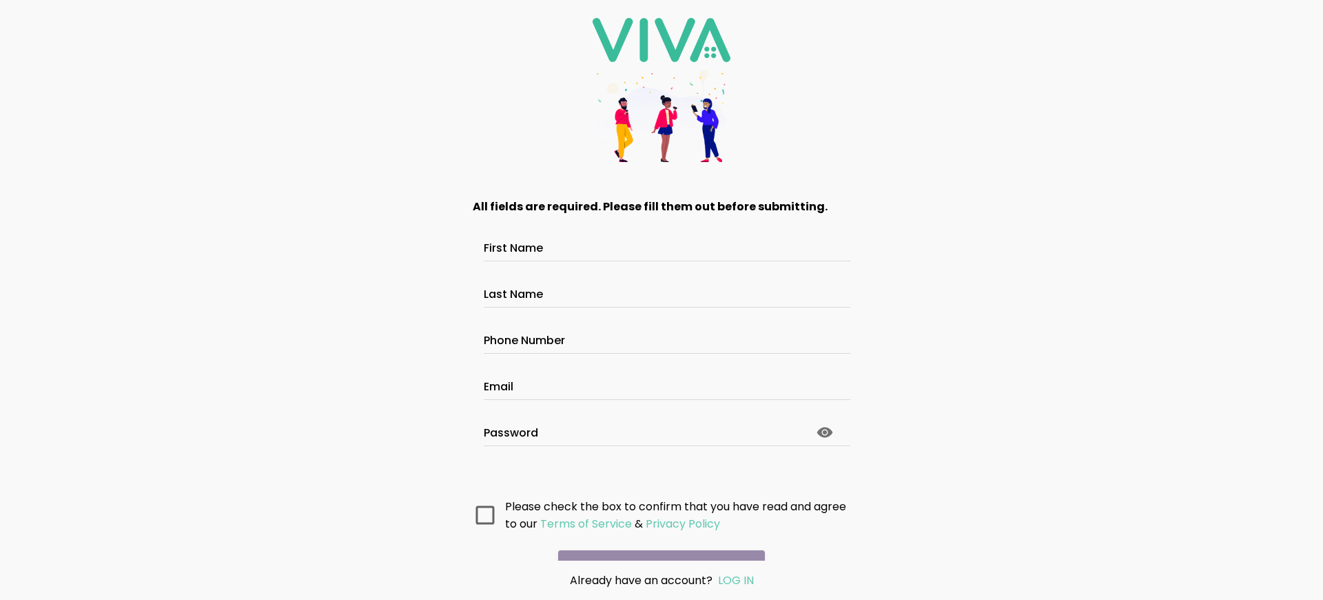
click at [656, 541] on main "All fields are required. Please fill them out before submitting. First Name Las…" at bounding box center [662, 370] width 414 height 380
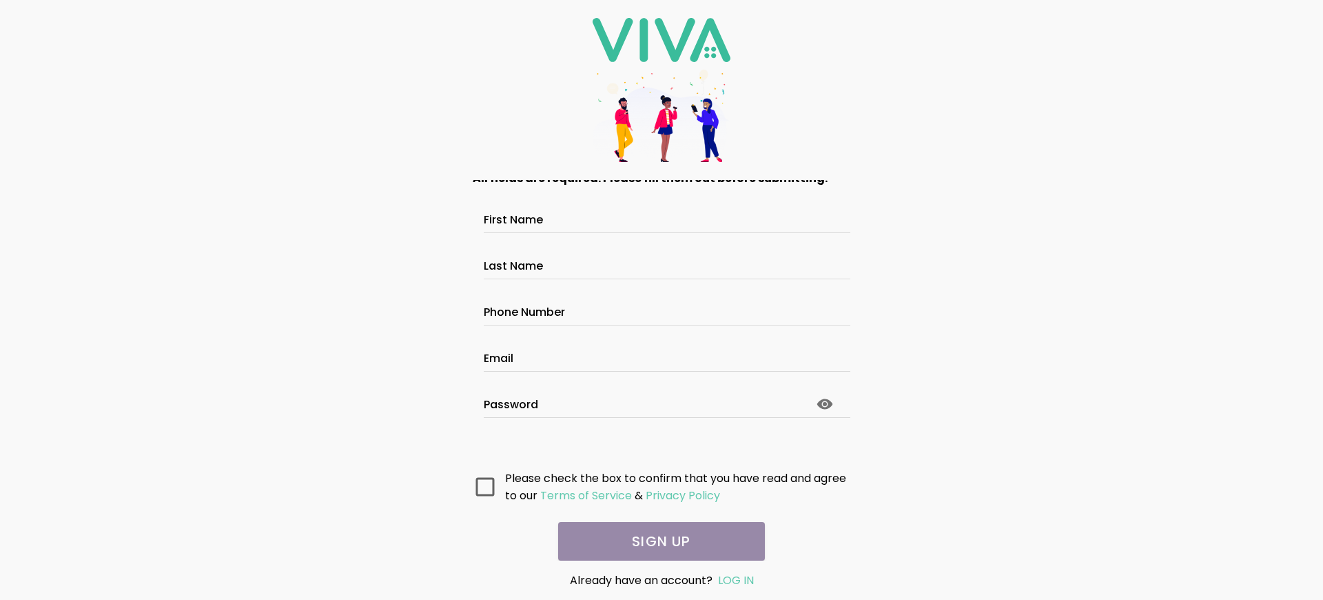
click at [656, 541] on main "All fields are required. Please fill them out before submitting. First Name Las…" at bounding box center [662, 370] width 414 height 380
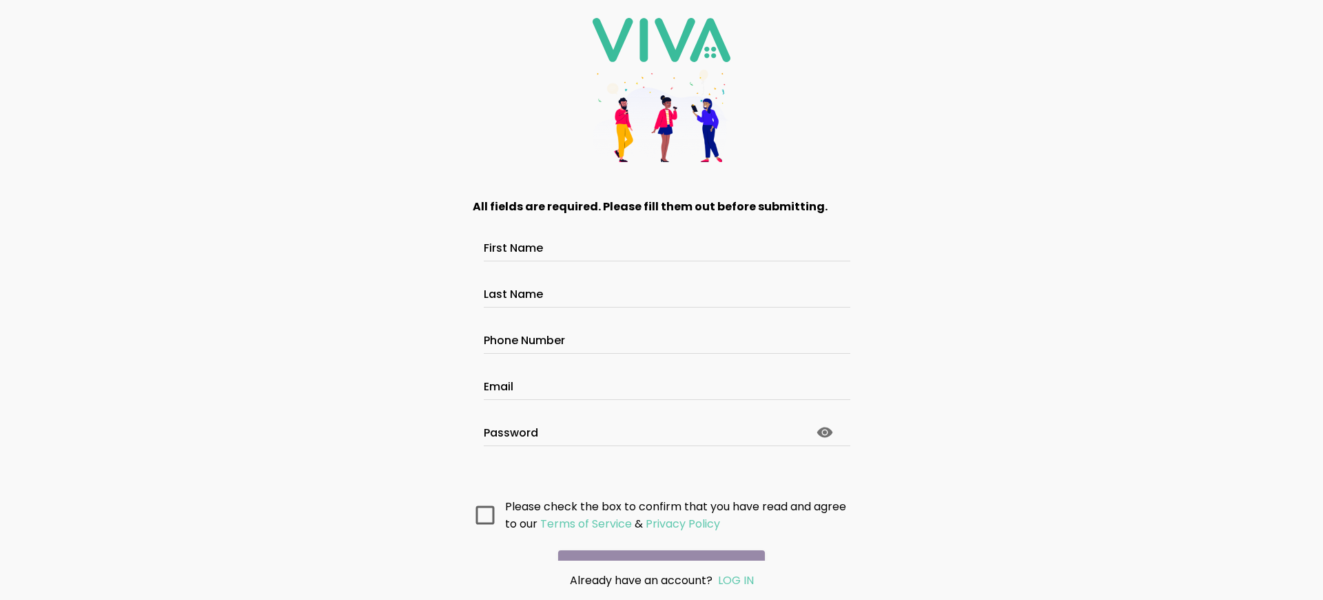
click at [656, 541] on main "All fields are required. Please fill them out before submitting. First Name Las…" at bounding box center [662, 370] width 414 height 380
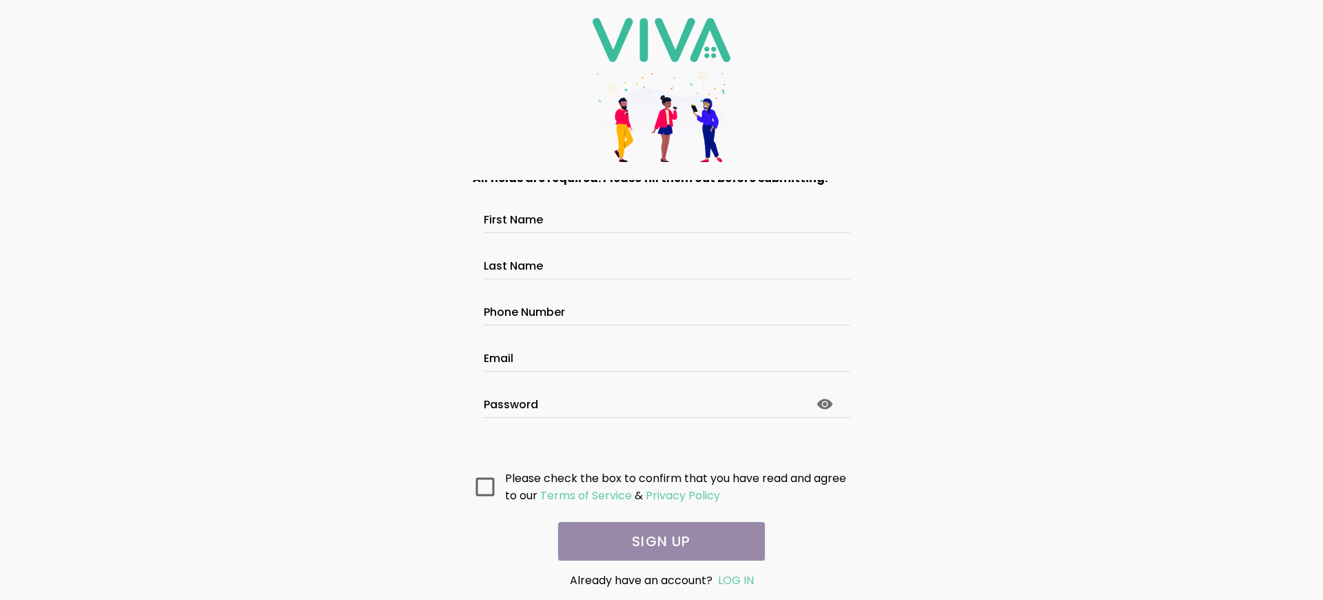
click at [656, 541] on main "All fields are required. Please fill them out before submitting. First Name Las…" at bounding box center [662, 370] width 414 height 380
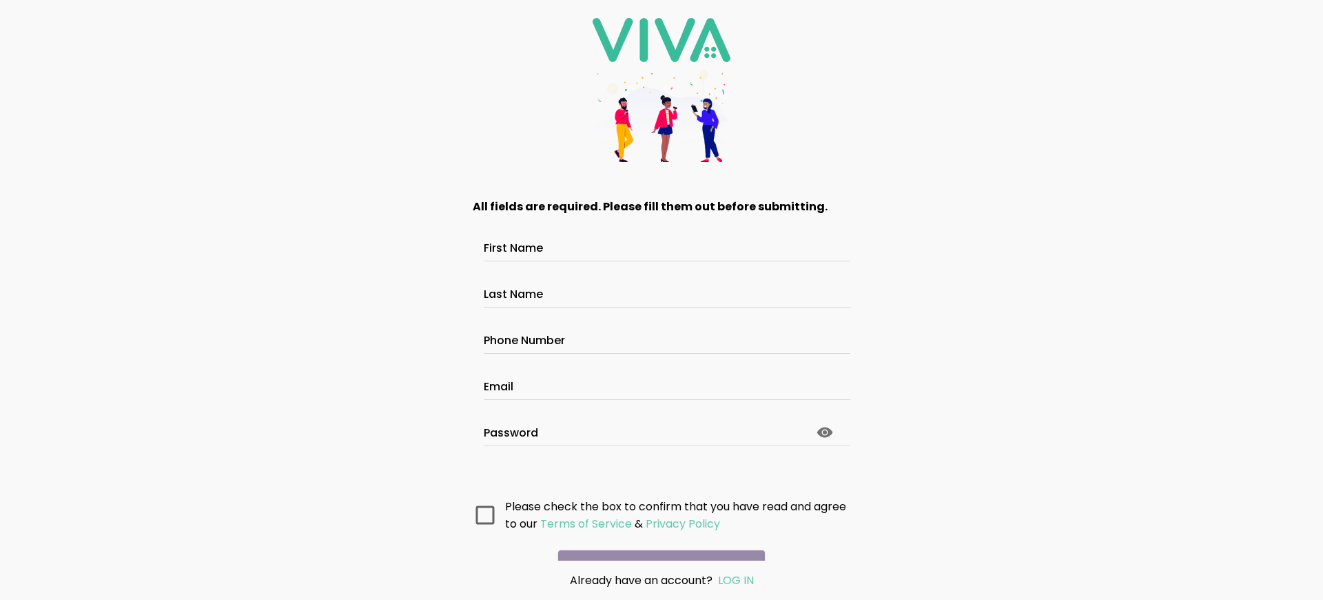
click at [656, 541] on main "All fields are required. Please fill them out before submitting. First Name Las…" at bounding box center [662, 370] width 414 height 380
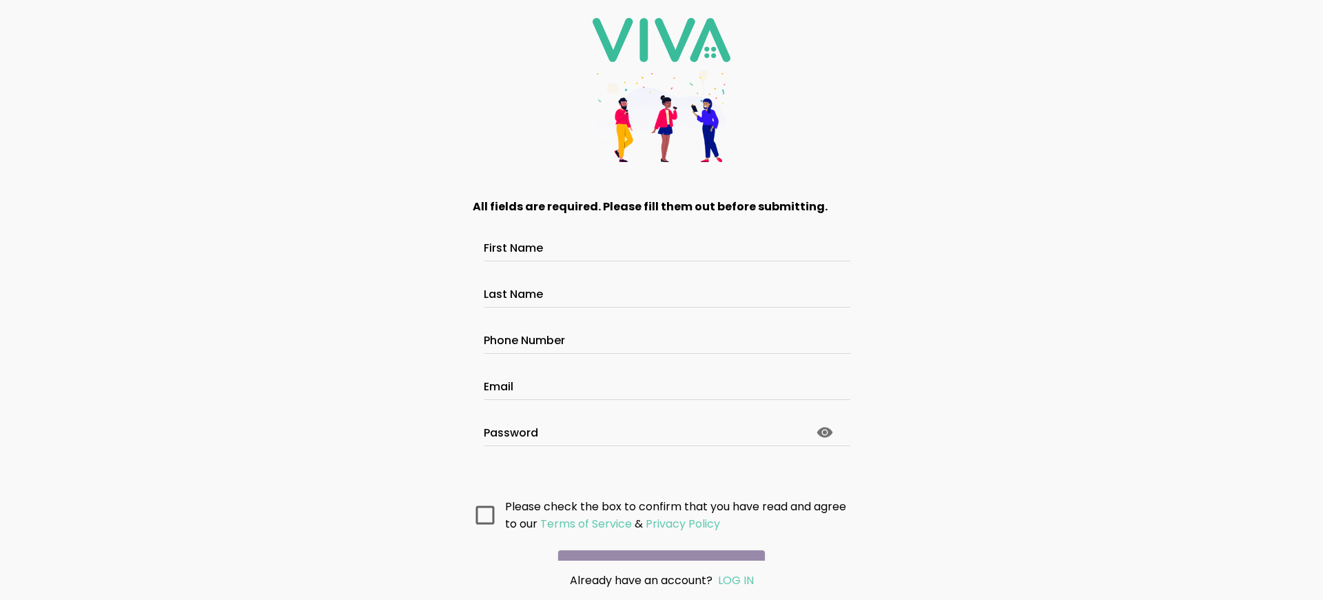
click at [656, 541] on main "All fields are required. Please fill them out before submitting. First Name Las…" at bounding box center [662, 370] width 414 height 380
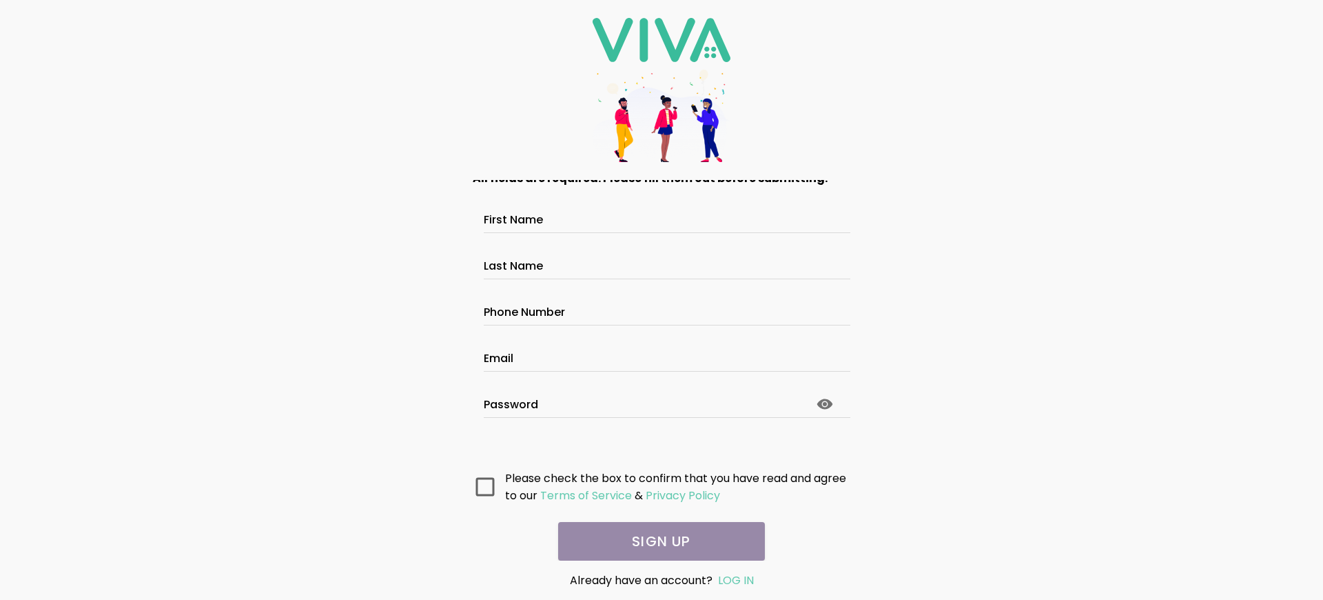
click at [656, 541] on main "All fields are required. Please fill them out before submitting. First Name Las…" at bounding box center [662, 370] width 414 height 380
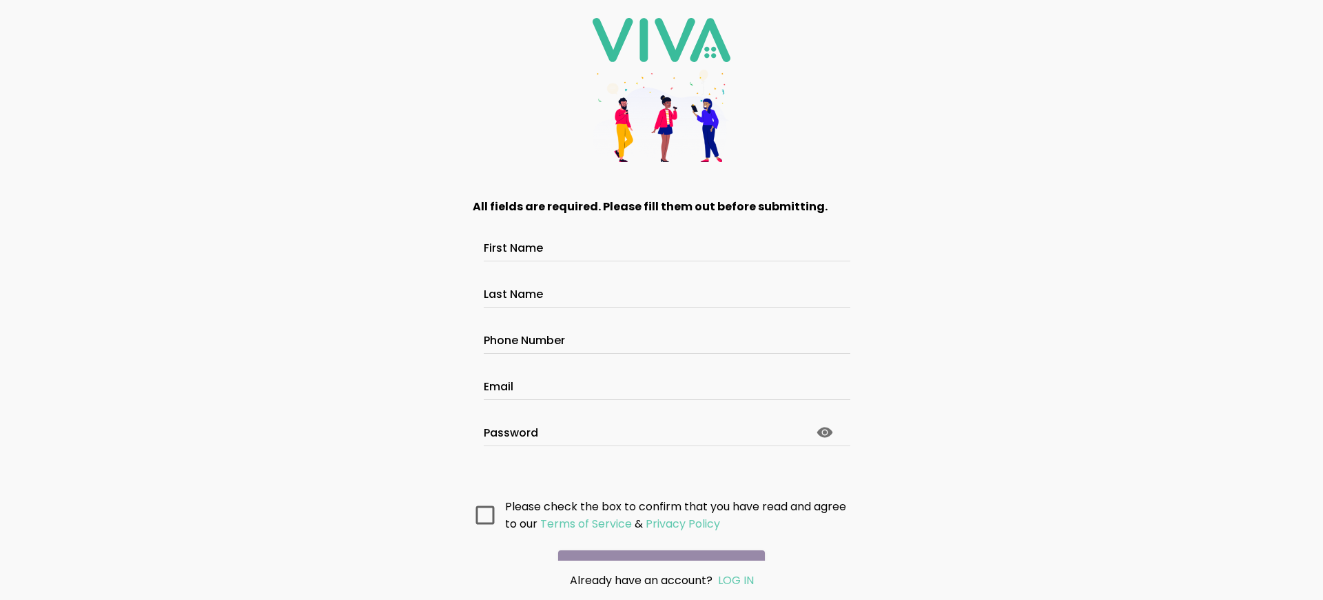
click at [656, 541] on main "All fields are required. Please fill them out before submitting. First Name Las…" at bounding box center [662, 370] width 414 height 380
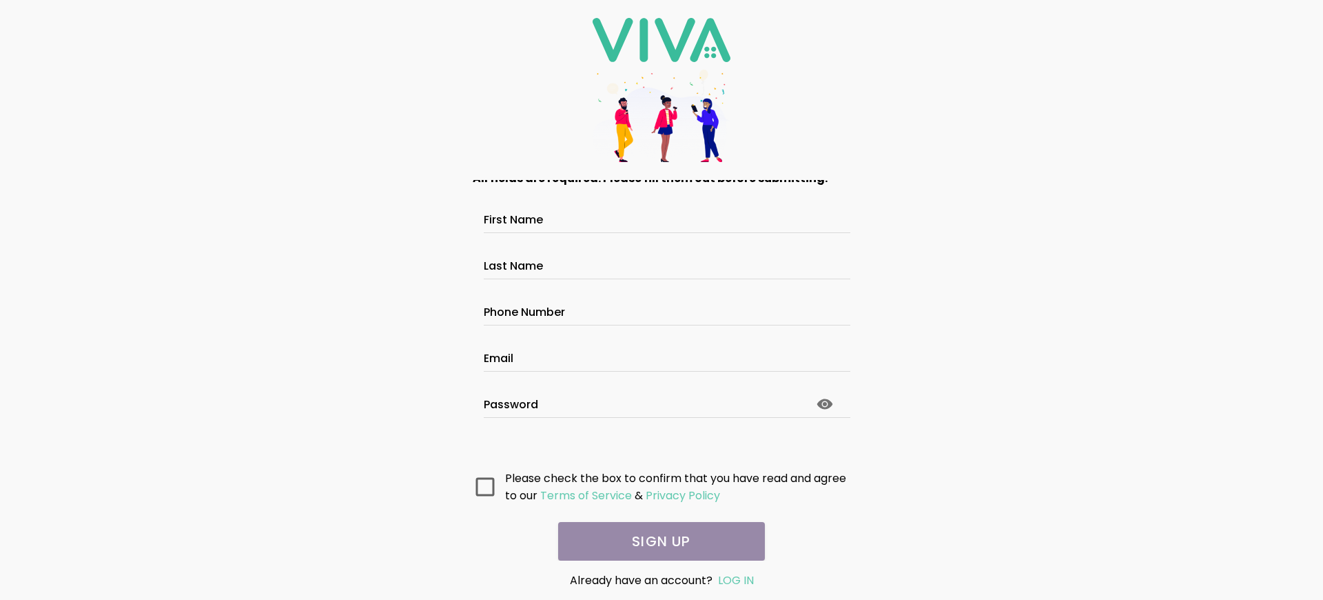
click at [656, 541] on main "All fields are required. Please fill them out before submitting. First Name Las…" at bounding box center [662, 370] width 414 height 380
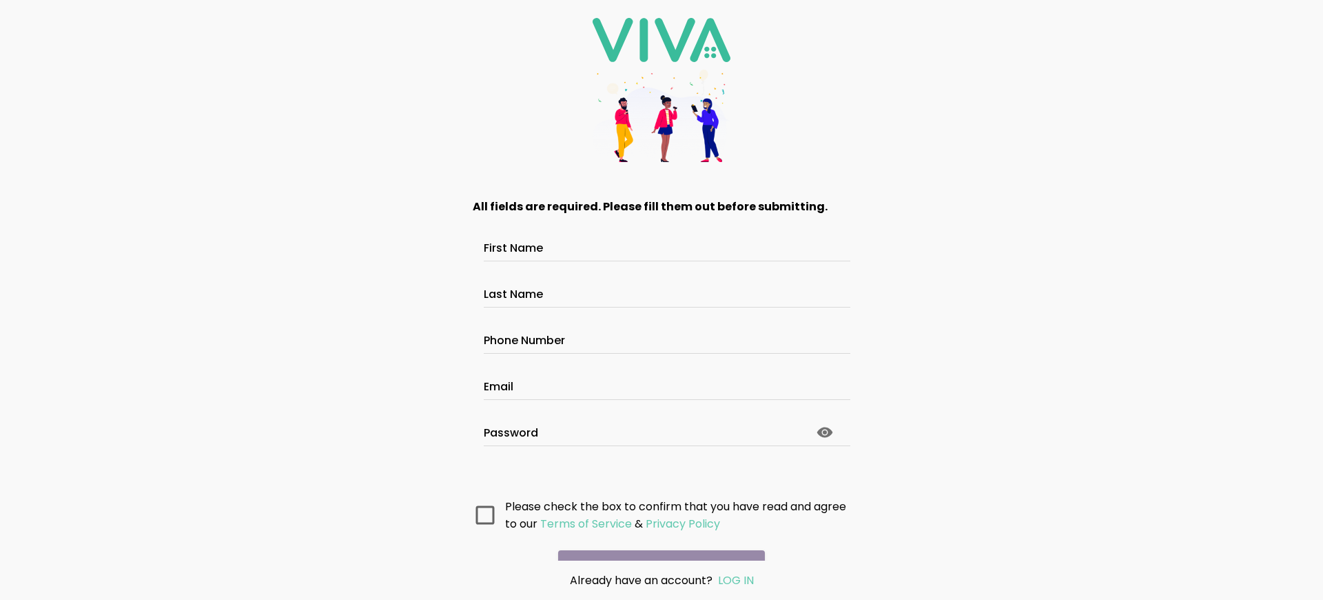
click at [656, 541] on main "All fields are required. Please fill them out before submitting. First Name Las…" at bounding box center [662, 370] width 414 height 380
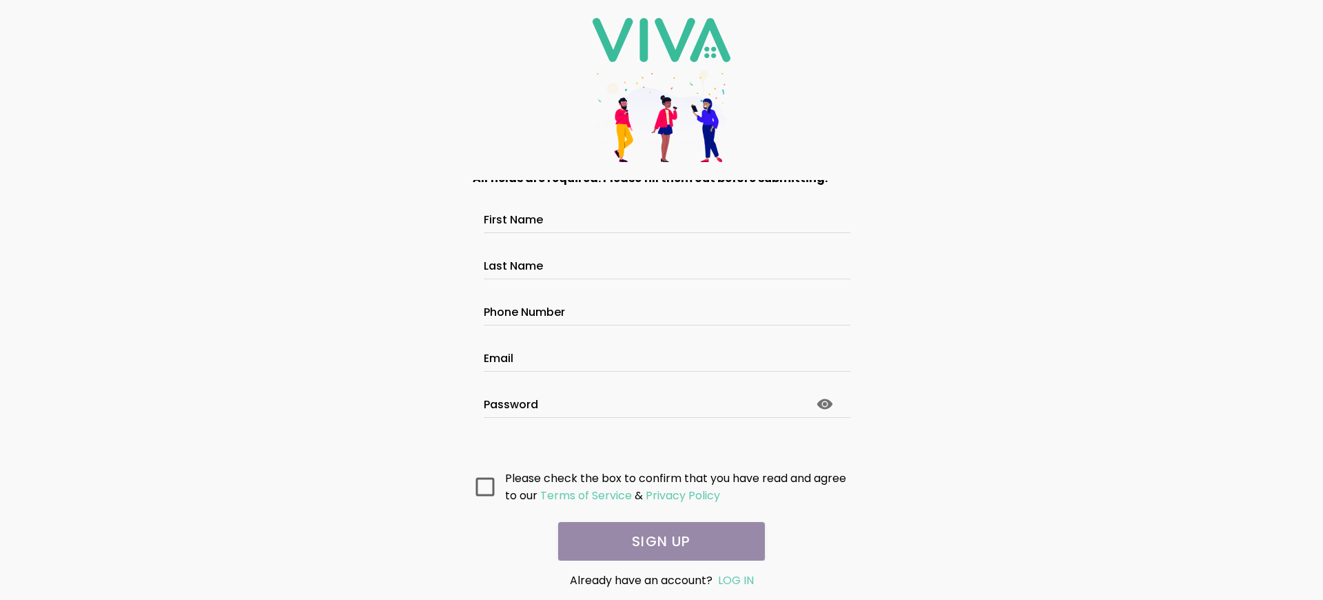
click at [656, 541] on main "All fields are required. Please fill them out before submitting. First Name Las…" at bounding box center [662, 370] width 414 height 380
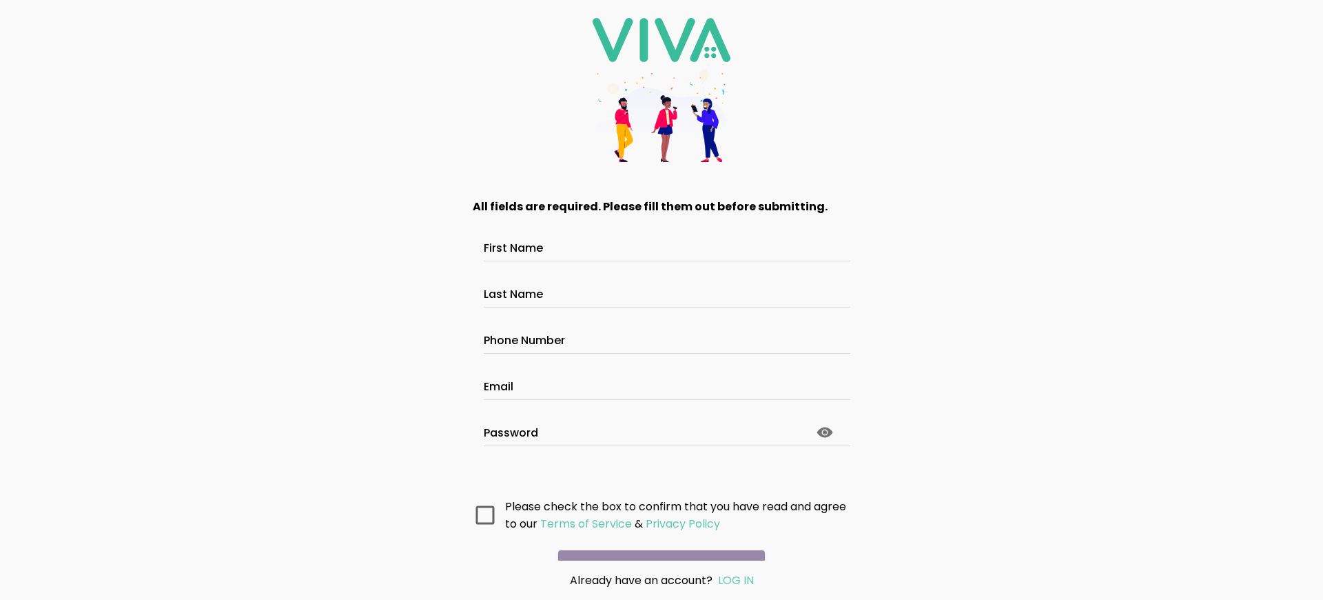
scroll to position [73, 0]
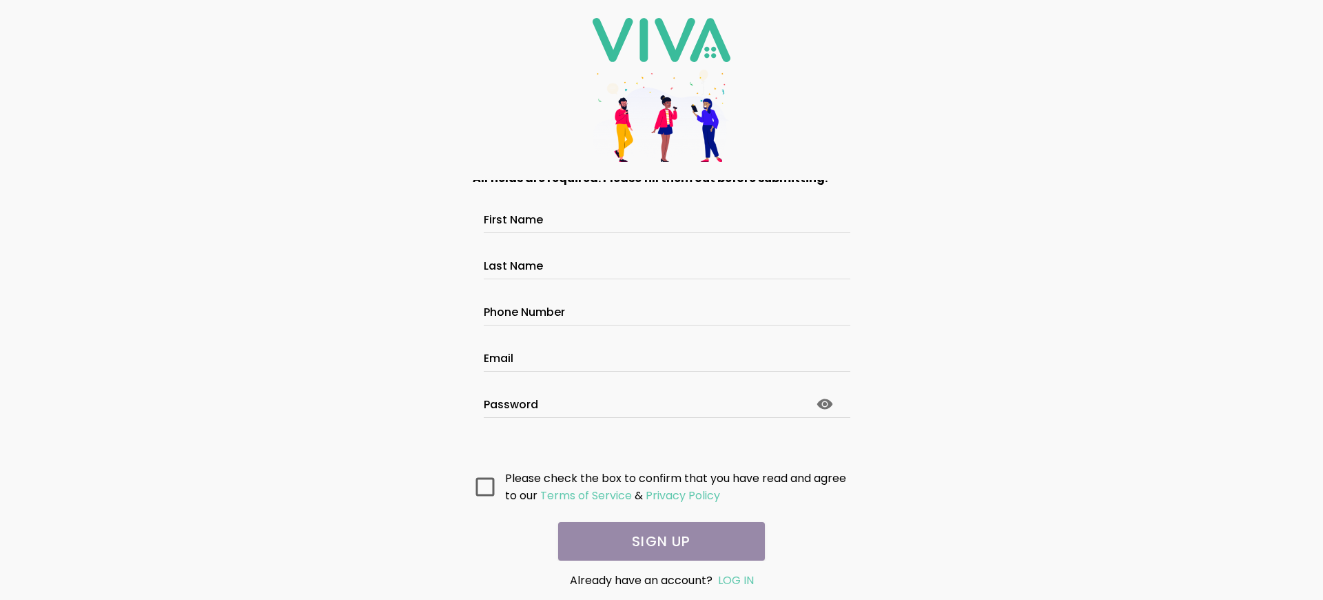
click at [656, 541] on main "All fields are required. Please fill them out before submitting. First Name Las…" at bounding box center [662, 370] width 414 height 380
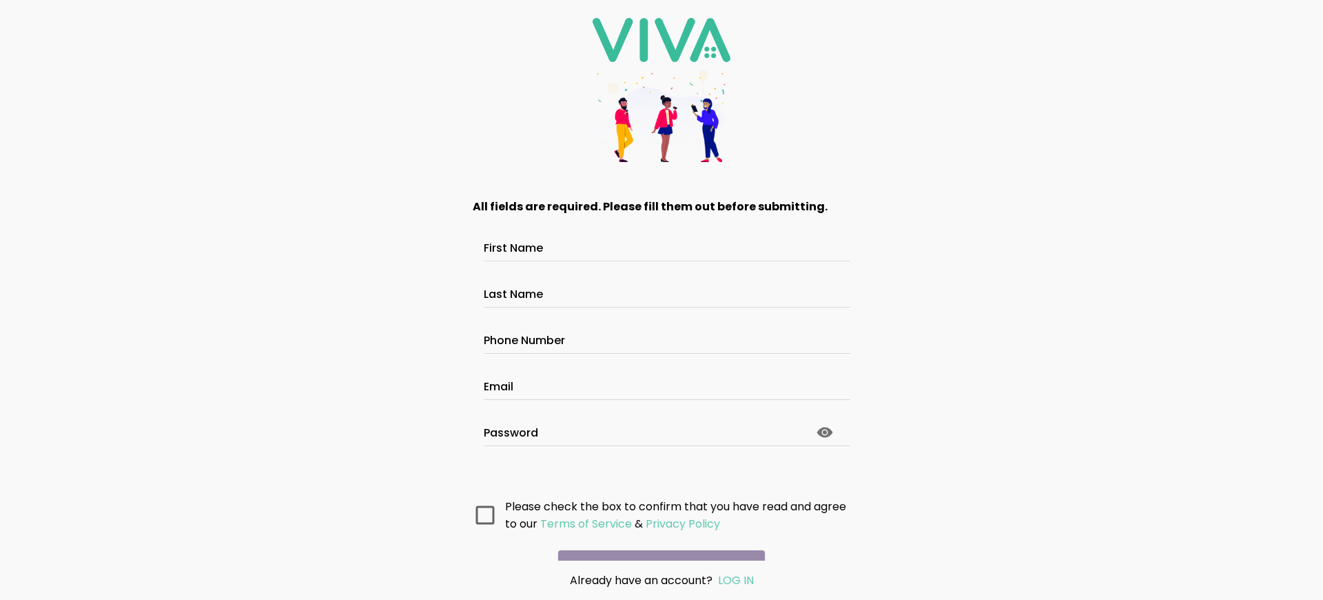
click at [656, 541] on main "All fields are required. Please fill them out before submitting. First Name Las…" at bounding box center [662, 370] width 414 height 380
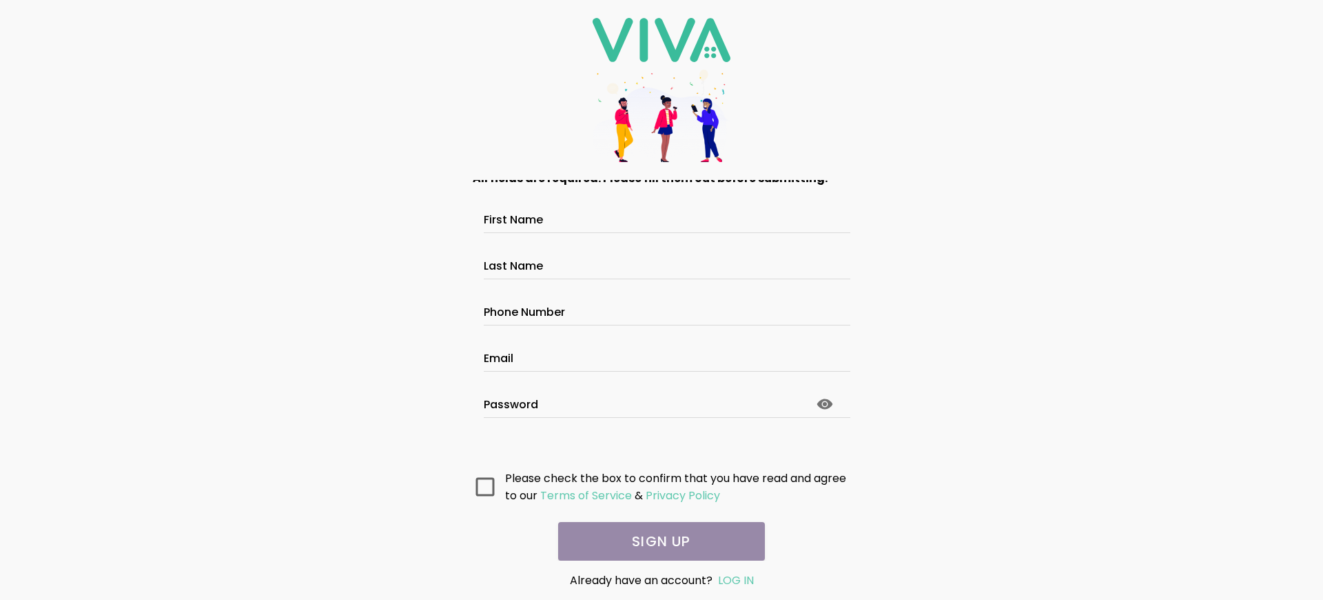
click at [656, 541] on main "All fields are required. Please fill them out before submitting. First Name Las…" at bounding box center [662, 370] width 414 height 380
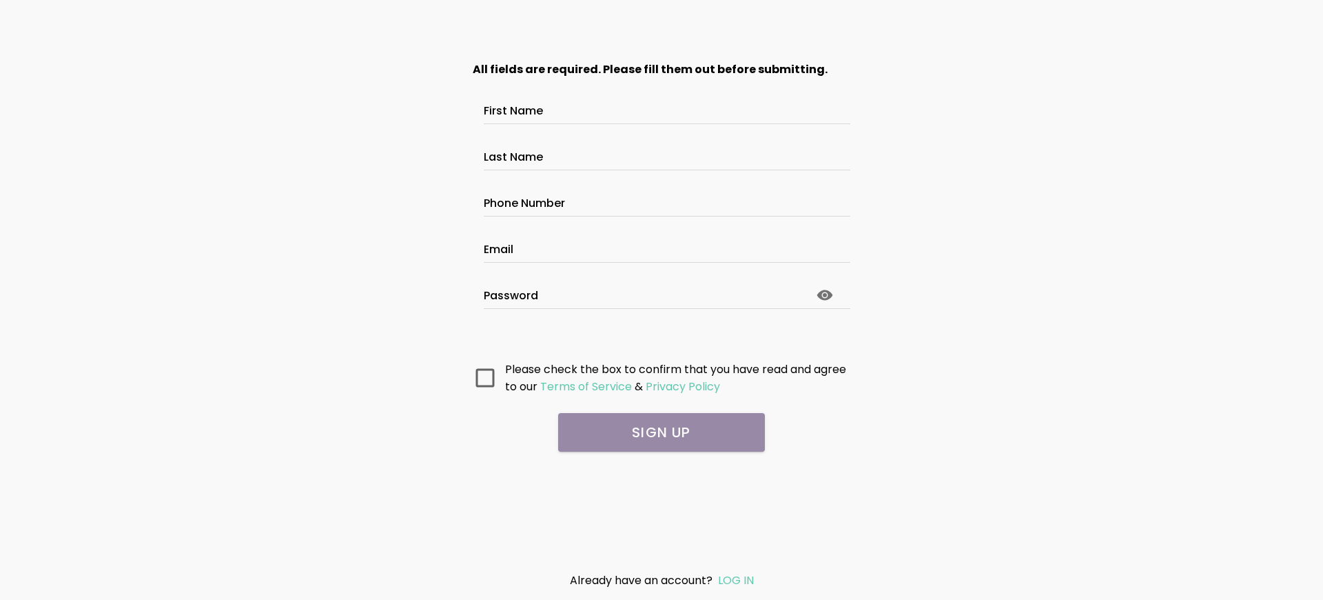
click at [662, 467] on main "All fields are required. Please fill them out before submitting. First Name Las…" at bounding box center [662, 302] width 414 height 518
